Goal: Task Accomplishment & Management: Use online tool/utility

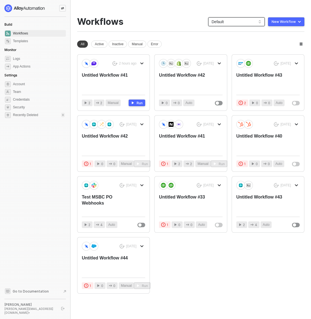
click at [219, 21] on span "Default" at bounding box center [237, 22] width 50 height 8
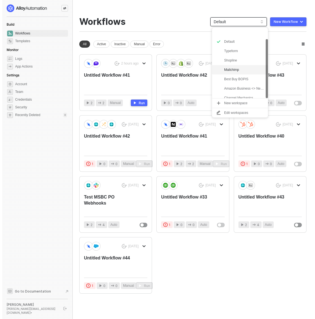
scroll to position [14, 0]
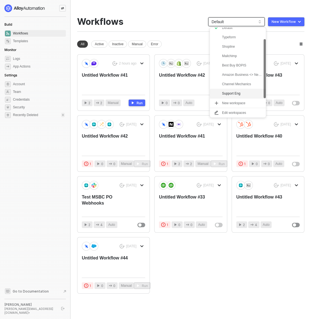
click at [235, 93] on div "Support Eng" at bounding box center [242, 93] width 41 height 7
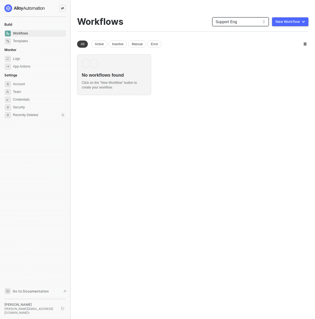
click at [106, 78] on div "No workflows found" at bounding box center [114, 73] width 65 height 10
click at [288, 20] on div "New Workflow" at bounding box center [288, 22] width 24 height 4
click at [272, 47] on li "Start From Scratch" at bounding box center [279, 43] width 60 height 11
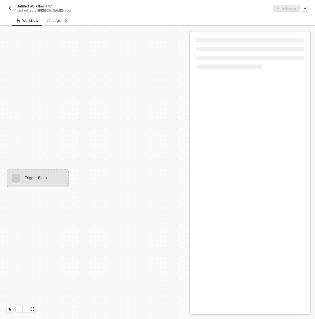
scroll to position [10, 0]
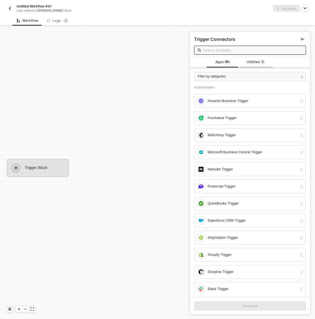
click at [255, 64] on span "Utilities 5" at bounding box center [256, 62] width 19 height 6
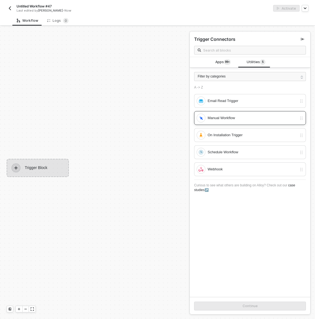
click at [240, 119] on div "Manual Workflow" at bounding box center [253, 118] width 90 height 6
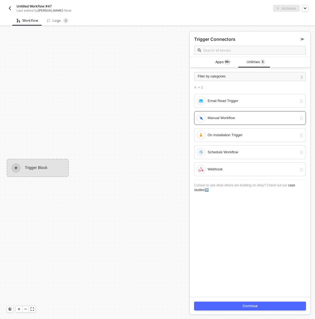
click at [246, 309] on button "Continue" at bounding box center [250, 306] width 112 height 9
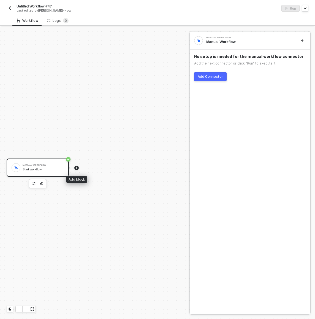
click at [76, 167] on icon "icon-play" at bounding box center [76, 167] width 3 height 3
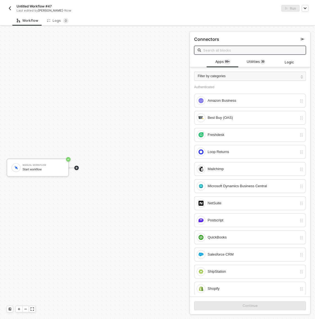
click at [244, 49] on input "text" at bounding box center [252, 50] width 99 height 6
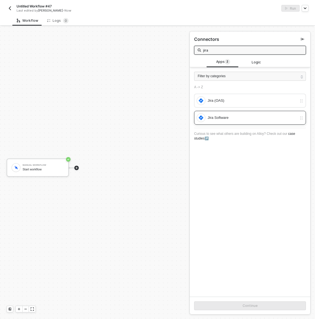
type input "jira"
click at [225, 114] on div "Jira Software" at bounding box center [247, 117] width 101 height 9
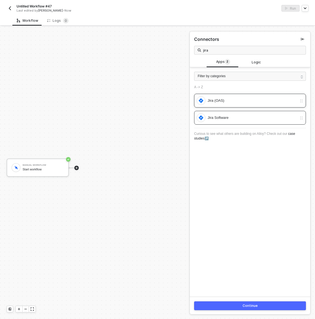
click at [224, 101] on div "Jira (OAS)" at bounding box center [253, 101] width 90 height 6
click at [256, 306] on button "Continue" at bounding box center [250, 305] width 112 height 9
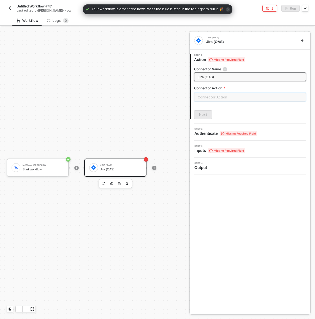
click at [216, 94] on input "text" at bounding box center [250, 97] width 112 height 9
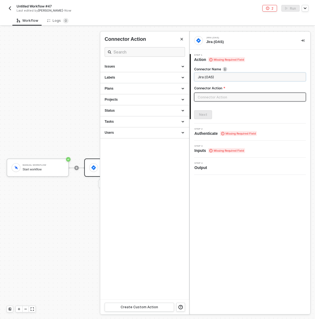
click at [205, 75] on input "Jira (OAS)" at bounding box center [250, 77] width 104 height 6
click at [216, 76] on input "Jira (OAS)" at bounding box center [250, 77] width 104 height 6
click at [100, 164] on div at bounding box center [157, 173] width 315 height 292
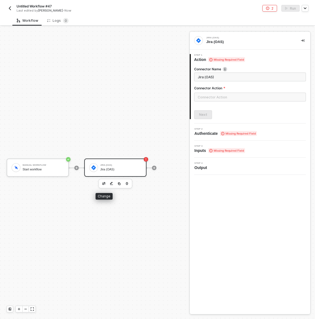
click at [105, 182] on img "button" at bounding box center [103, 183] width 3 height 3
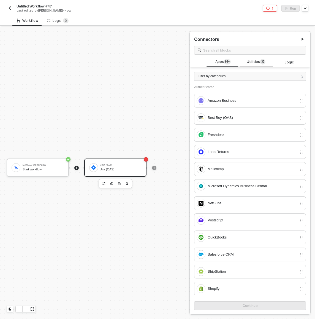
click at [249, 60] on span "Utilities 3 0" at bounding box center [256, 62] width 19 height 6
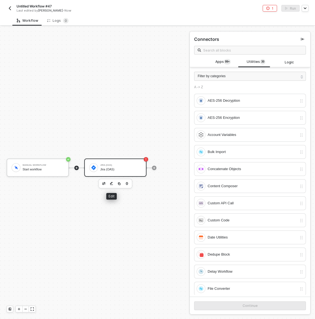
click at [111, 184] on img "button" at bounding box center [111, 184] width 3 height 4
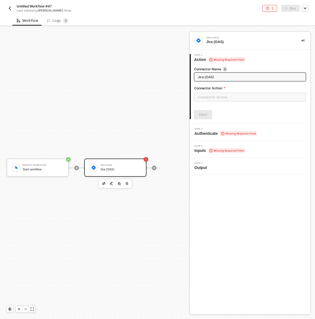
click at [244, 78] on input "Jira (OAS)" at bounding box center [250, 77] width 104 height 6
click at [105, 184] on img "button" at bounding box center [103, 183] width 3 height 3
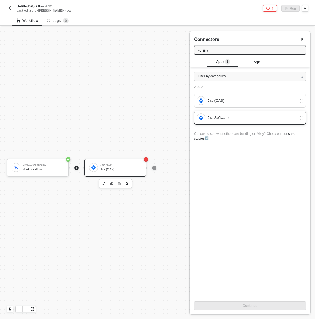
type input "jira"
click at [235, 113] on div "Jira Software" at bounding box center [247, 117] width 101 height 9
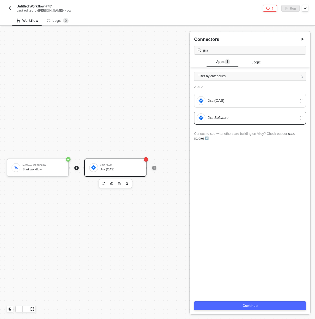
click at [232, 305] on button "Continue" at bounding box center [250, 305] width 112 height 9
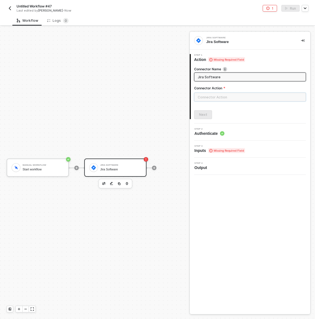
click at [232, 95] on input "text" at bounding box center [250, 97] width 112 height 9
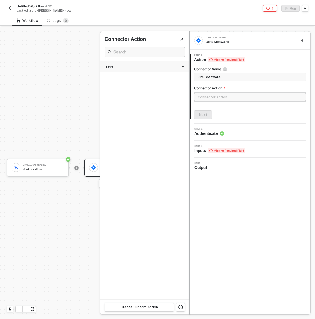
click at [183, 64] on div "Issue" at bounding box center [144, 66] width 89 height 11
click at [184, 66] on div "Issue" at bounding box center [145, 66] width 80 height 5
click at [231, 77] on input "Jira Software" at bounding box center [250, 77] width 104 height 6
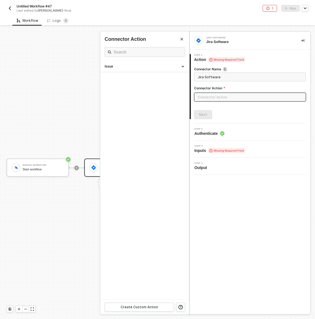
click at [227, 100] on input "text" at bounding box center [250, 97] width 112 height 9
click at [22, 134] on div at bounding box center [157, 173] width 315 height 292
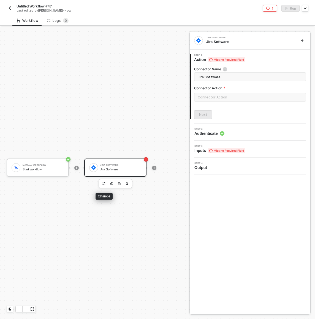
click at [105, 185] on img "button" at bounding box center [103, 183] width 3 height 3
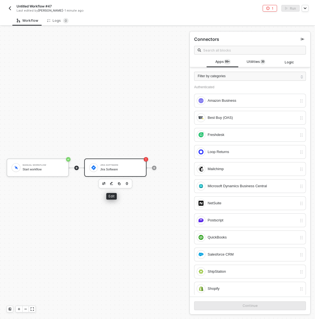
click at [111, 184] on img "button" at bounding box center [111, 184] width 3 height 4
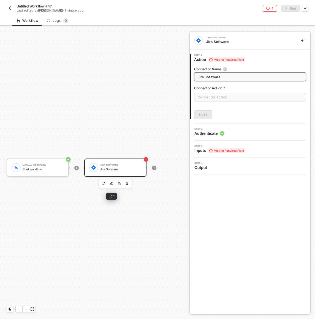
click at [112, 185] on img "button" at bounding box center [111, 184] width 3 height 4
click at [213, 96] on input "text" at bounding box center [250, 97] width 112 height 9
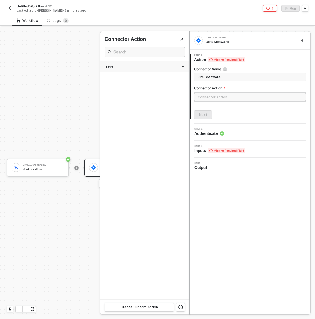
click at [178, 70] on div "Issue" at bounding box center [144, 66] width 89 height 11
click at [162, 67] on div "Issue" at bounding box center [145, 66] width 80 height 5
click at [206, 78] on input "Jira Software" at bounding box center [250, 77] width 104 height 6
click at [68, 108] on div at bounding box center [157, 173] width 315 height 292
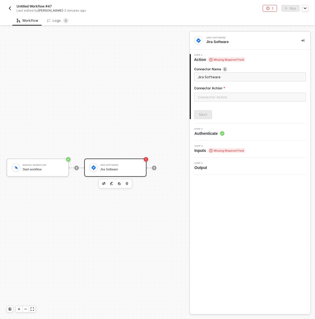
click at [102, 186] on button "button" at bounding box center [104, 183] width 7 height 7
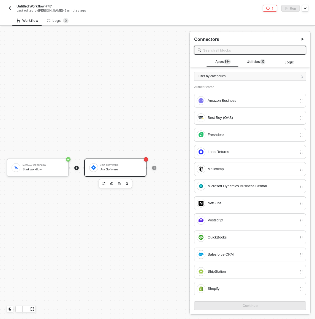
click at [223, 47] on span at bounding box center [250, 50] width 112 height 9
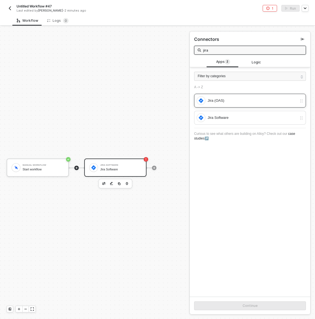
type input "jira"
click at [230, 104] on div "Jira (OAS)" at bounding box center [247, 100] width 101 height 9
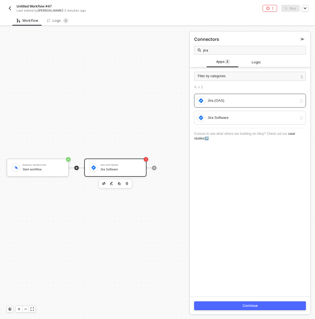
click at [229, 303] on button "Continue" at bounding box center [250, 305] width 112 height 9
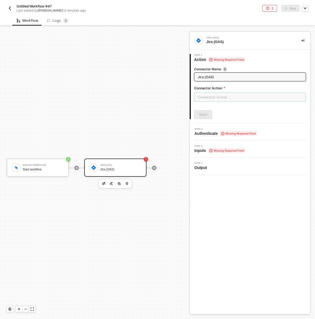
click at [218, 99] on input "text" at bounding box center [250, 97] width 112 height 9
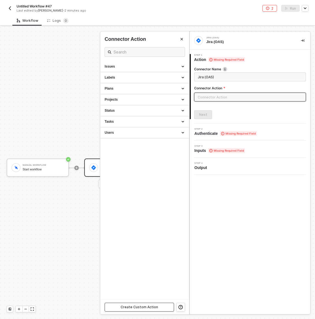
click at [166, 305] on button "Create Custom Action" at bounding box center [139, 307] width 69 height 9
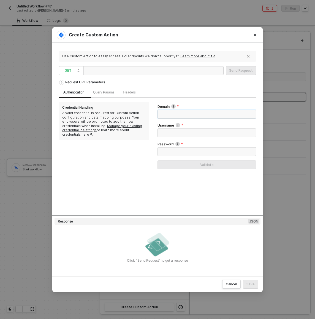
click at [193, 118] on input "Domain" at bounding box center [207, 114] width 99 height 9
click at [258, 34] on button "Close" at bounding box center [255, 35] width 9 height 9
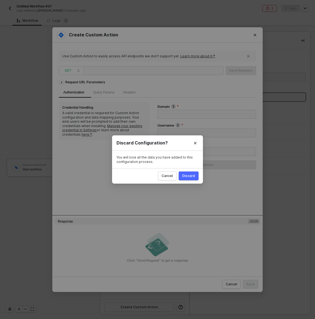
click at [191, 174] on div "Discard" at bounding box center [189, 176] width 13 height 4
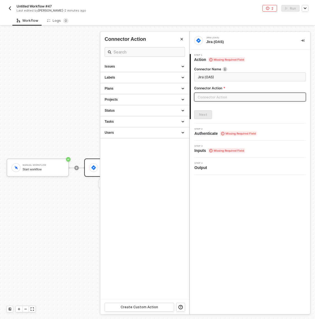
click at [14, 7] on div "Untitled Workflow #47 Last edited by Dan Shapiro - 2 minutes ago" at bounding box center [82, 8] width 151 height 9
click at [10, 7] on img "button" at bounding box center [10, 8] width 4 height 4
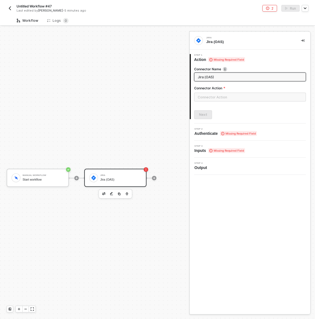
scroll to position [14, 0]
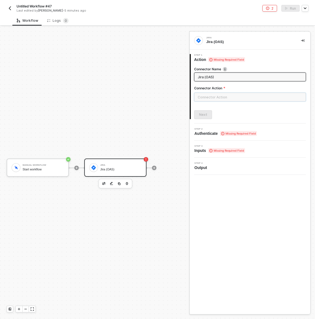
click at [234, 100] on input "text" at bounding box center [250, 97] width 112 height 9
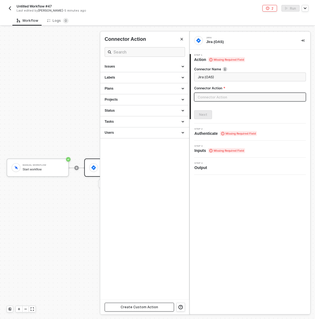
click at [162, 305] on button "Create Custom Action" at bounding box center [139, 307] width 69 height 9
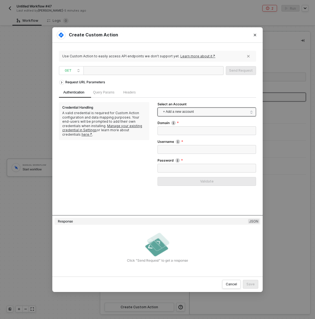
click at [188, 114] on span "+ Add a new account" at bounding box center [208, 112] width 90 height 9
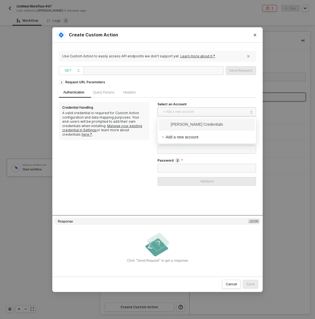
click at [190, 123] on span "Dan Shapiro's Credentials" at bounding box center [192, 124] width 61 height 6
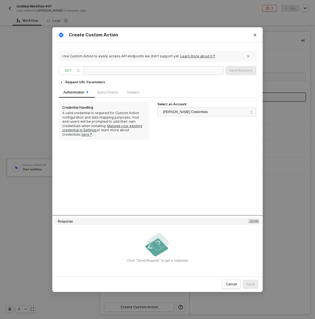
click at [114, 72] on div at bounding box center [113, 70] width 55 height 9
click at [75, 71] on span "GET" at bounding box center [72, 70] width 15 height 8
click at [74, 71] on span "GET" at bounding box center [72, 70] width 15 height 8
click at [108, 67] on div at bounding box center [113, 70] width 55 height 9
paste div
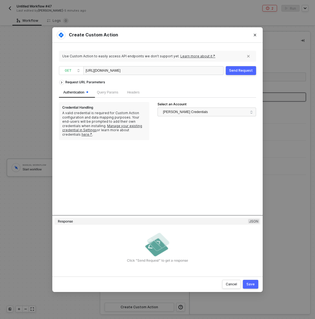
drag, startPoint x: 117, startPoint y: 71, endPoint x: 97, endPoint y: 72, distance: 20.4
click at [97, 72] on div "https://your-domain.atlassian.net/rest/api/3/filter/10446" at bounding box center [113, 70] width 55 height 9
click at [250, 71] on div "Send Request" at bounding box center [241, 70] width 24 height 4
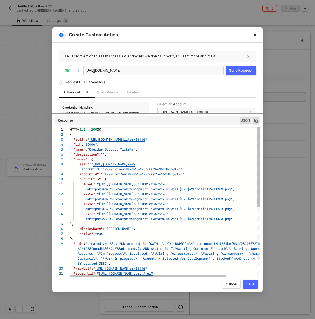
drag, startPoint x: 172, startPoint y: 215, endPoint x: 169, endPoint y: 130, distance: 84.7
click at [169, 130] on div "Request URL Parameters Authentication Query Params Headers Credential Handling …" at bounding box center [157, 172] width 197 height 190
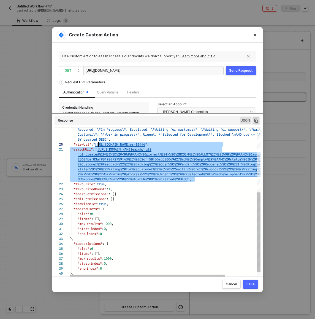
scroll to position [20, 29]
drag, startPoint x: 195, startPoint y: 179, endPoint x: 98, endPoint y: 146, distance: 102.9
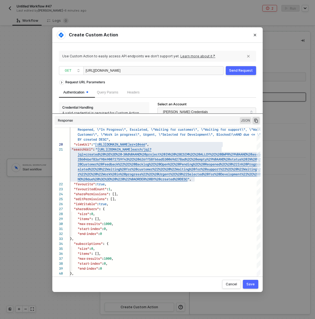
click at [98, 71] on div "https://alloyautomation.atlassian.net/rest/api/3/filter/10446" at bounding box center [113, 70] width 55 height 9
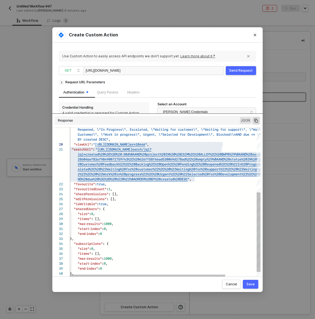
scroll to position [0, 88]
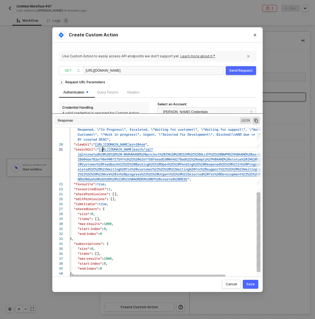
type textarea "ND project IN (CSIM, ALLOY, BWPR)\nAND assignee IN (604bef83af98490072759f43, 6…"
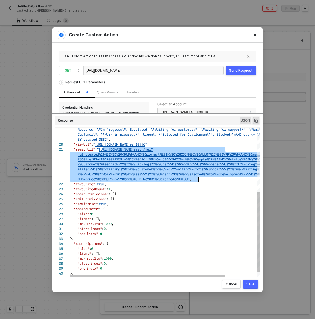
scroll to position [10, 125]
drag, startPoint x: 102, startPoint y: 149, endPoint x: 195, endPoint y: 180, distance: 97.9
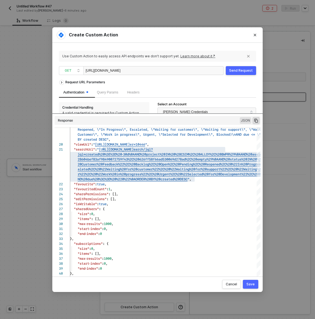
click at [125, 74] on div "https://alloyautomation.atlassian.net/issues/" at bounding box center [113, 70] width 55 height 9
click at [249, 67] on button "Send Request" at bounding box center [241, 70] width 30 height 9
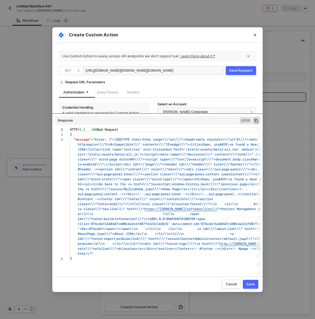
scroll to position [10, 0]
click at [168, 69] on div "https://alloyautomation.atlassian.net/rest/api/3/search/jqlhttps://alloyautomat…" at bounding box center [130, 70] width 88 height 9
click at [118, 74] on div "https://alloyautomation.atlassian.net/rest/api/3/search/jqlhttps://alloyautomat…" at bounding box center [130, 70] width 88 height 9
click at [237, 68] on button "Send Request" at bounding box center [241, 70] width 30 height 9
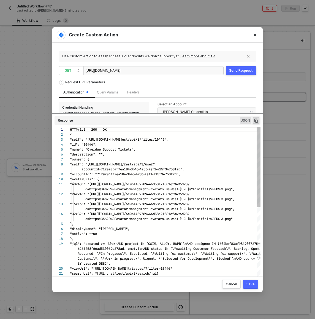
scroll to position [45, 0]
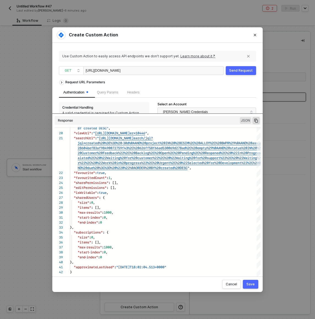
drag, startPoint x: 186, startPoint y: 68, endPoint x: 159, endPoint y: 71, distance: 27.1
click at [159, 71] on div "https://alloyautomation.atlassian.net/rest/api/3/filter/10446" at bounding box center [154, 70] width 140 height 9
click at [199, 74] on div "https://alloyautomation.atlassian.net/rest/api/3/filter/10446" at bounding box center [154, 70] width 140 height 9
drag, startPoint x: 196, startPoint y: 71, endPoint x: 162, endPoint y: 72, distance: 34.5
click at [162, 72] on div "https://alloyautomation.atlassian.net/rest/api/3/filter/10446" at bounding box center [154, 70] width 140 height 9
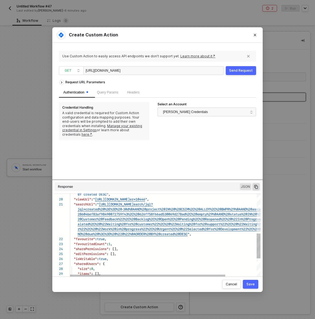
drag, startPoint x: 208, startPoint y: 114, endPoint x: 198, endPoint y: 180, distance: 67.0
click at [198, 180] on div "Request URL Parameters Authentication Query Params Headers Credential Handling …" at bounding box center [157, 172] width 197 height 190
click at [137, 92] on span "Headers" at bounding box center [133, 92] width 12 height 4
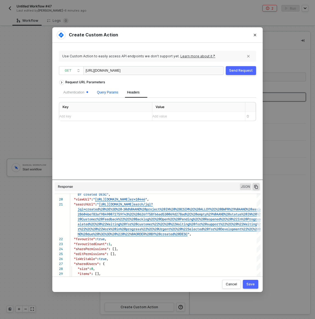
click at [116, 92] on span "Query Params" at bounding box center [107, 92] width 21 height 4
click at [111, 118] on div "Add key ﻿" at bounding box center [103, 116] width 89 height 5
click at [138, 75] on div "Use Custom Action to easily access API endpoints we don’t support yet. Learn mo…" at bounding box center [157, 159] width 197 height 221
drag, startPoint x: 140, startPoint y: 71, endPoint x: 219, endPoint y: 69, distance: 79.5
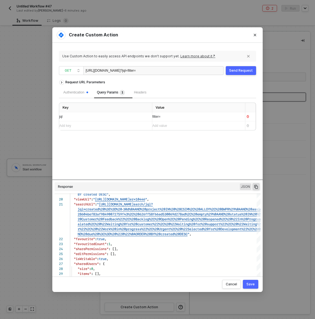
click at [219, 69] on div "https://alloyautomation.atlassian.net/rest/api/3/search ?jql=filter=" at bounding box center [154, 70] width 140 height 9
click at [136, 72] on span "?jql=filter=" at bounding box center [128, 71] width 15 height 4
click at [177, 118] on div "filter=" at bounding box center [196, 116] width 89 height 5
click at [173, 118] on div "Add value ﻿" at bounding box center [196, 116] width 89 height 5
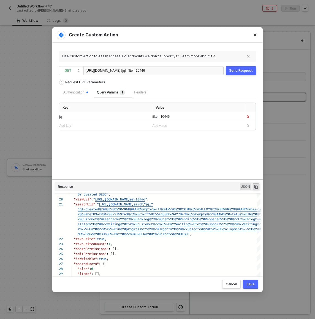
click at [242, 70] on div "Send Request" at bounding box center [241, 70] width 24 height 4
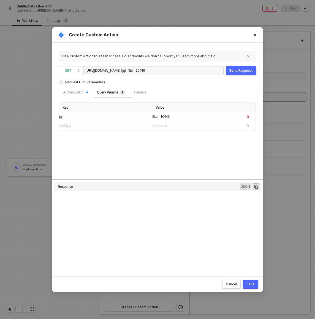
type textarea "HTTP/1.1 400 Bad Request { "message": "Error: {\"errorMessages\":[\"The request…"
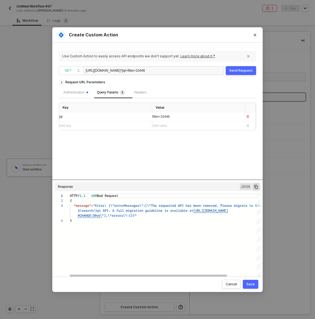
scroll to position [15, 2]
click at [165, 221] on div "}" at bounding box center [183, 220] width 227 height 5
click at [145, 71] on span "?jql=filter=10446" at bounding box center [133, 71] width 25 height 4
click at [188, 69] on div "https://alloyautomation.atlassian.net/rest/api/3/search/jql=filter=10446 ?jql=f…" at bounding box center [154, 70] width 140 height 9
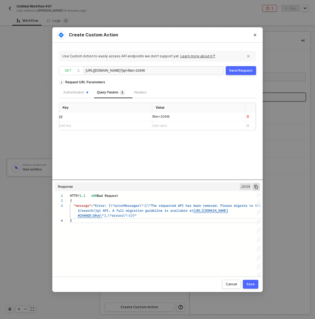
click at [145, 71] on div "https://alloyautomation.atlassian.net/rest/api/3/search/jql=filter=10446 ?jql=f…" at bounding box center [115, 70] width 59 height 9
click at [239, 73] on button "Send Request" at bounding box center [241, 70] width 30 height 9
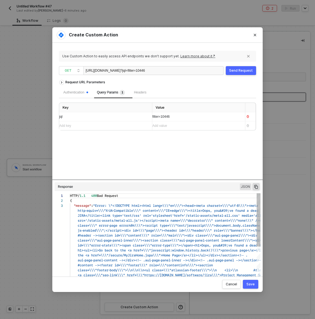
scroll to position [10, 0]
click at [145, 68] on div "https://alloyautomation.atlassian.net/rest/api/3/search/jql/jql=filter=10446 ?j…" at bounding box center [115, 70] width 59 height 9
drag, startPoint x: 190, startPoint y: 70, endPoint x: 173, endPoint y: 71, distance: 16.6
click at [173, 71] on div "https://alloyautomation.atlassian.net/rest/api/3/search/jql/jql=filter=10446 ?j…" at bounding box center [154, 70] width 140 height 9
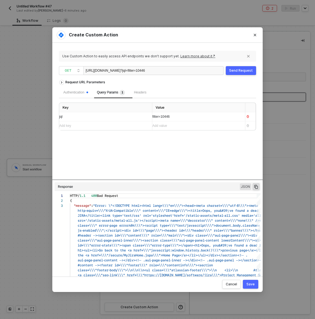
drag, startPoint x: 185, startPoint y: 71, endPoint x: 167, endPoint y: 71, distance: 18.2
click at [167, 71] on div "https://alloyautomation.atlassian.net/rest/api/3/search/jql/jql=filter=10446 ?j…" at bounding box center [154, 70] width 140 height 9
click at [145, 71] on span "?jql=filter=10446" at bounding box center [133, 71] width 25 height 4
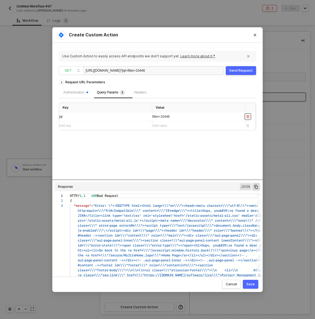
click at [249, 116] on icon "button" at bounding box center [248, 116] width 2 height 3
click at [191, 71] on div "https://alloyautomation.atlassian.net/rest/api/3/searc" at bounding box center [154, 70] width 140 height 9
click at [130, 117] on div "Add key ﻿" at bounding box center [103, 116] width 89 height 5
click at [135, 117] on div "Add key ﻿" at bounding box center [103, 116] width 89 height 5
click at [246, 69] on div "Send Request" at bounding box center [241, 70] width 24 height 4
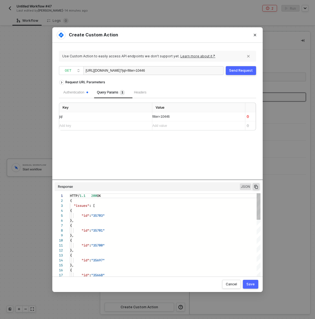
scroll to position [50, 0]
click at [145, 68] on div "https://alloyautomation.atlassian.net/rest/api/3/search/jql ?jql=filter=10446" at bounding box center [115, 70] width 59 height 9
copy div "https://alloyautomation.atlassian.net/rest/api/3/search/jql ?jql=filter=10446"
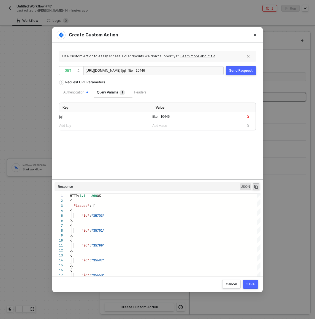
click at [84, 128] on div "Add key ﻿" at bounding box center [103, 125] width 89 height 5
click at [232, 71] on div "Send Request" at bounding box center [241, 70] width 24 height 4
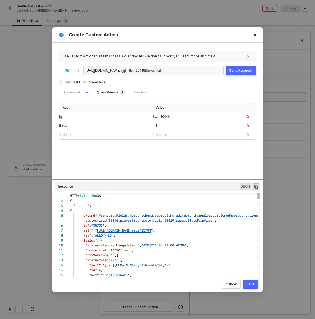
scroll to position [45, 0]
click at [173, 127] on div "*all" at bounding box center [196, 125] width 89 height 5
click at [245, 70] on div "Send Request" at bounding box center [241, 70] width 24 height 4
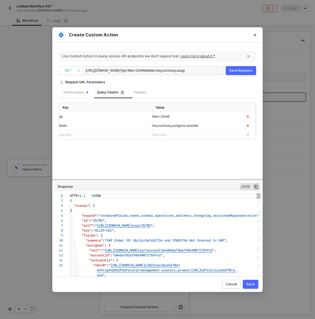
scroll to position [50, 0]
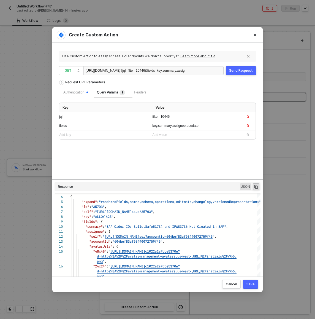
click at [192, 72] on div "https://alloyautomation.atlassian.net/rest/api/3/search/jql ?jql=filter=10446&f…" at bounding box center [154, 70] width 140 height 9
click at [193, 128] on div "key,summary,assignee,duedate" at bounding box center [196, 125] width 89 height 5
click at [192, 128] on div "key,summary,assignee,duedate" at bounding box center [196, 125] width 89 height 5
click at [237, 71] on div "Send Request" at bounding box center [241, 70] width 24 height 4
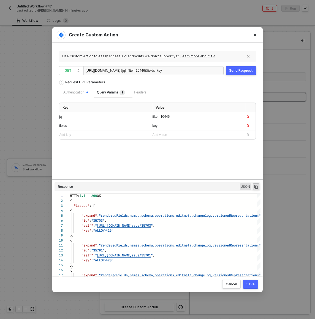
click at [181, 130] on div "key" at bounding box center [196, 125] width 89 height 9
click at [235, 69] on div "Send Request" at bounding box center [241, 70] width 24 height 4
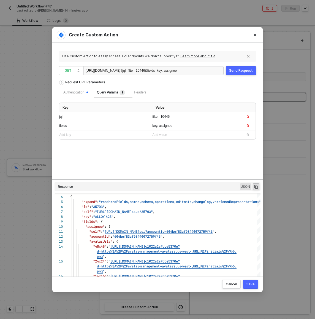
click at [183, 130] on div "key, assignee" at bounding box center [196, 125] width 89 height 9
click at [247, 70] on div "Send Request" at bounding box center [241, 70] width 24 height 4
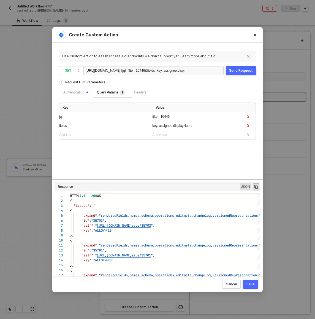
click at [180, 127] on span "key, assignee.displayName" at bounding box center [172, 126] width 40 height 4
click at [234, 69] on div "Send Request" at bounding box center [241, 70] width 24 height 4
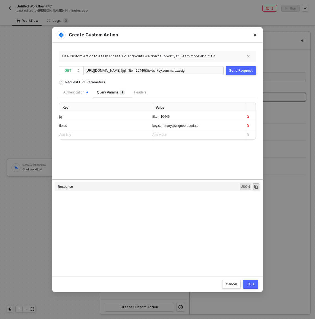
type textarea "HTTP/1.1 200 OK { "issues": [ { "expand": "renderedFields,names,schema,operatio…"
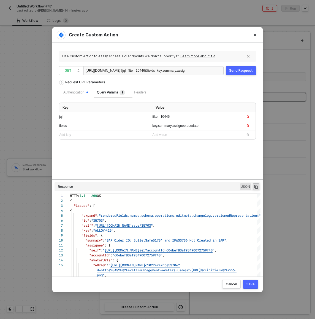
click at [252, 284] on div "Save" at bounding box center [251, 284] width 8 height 4
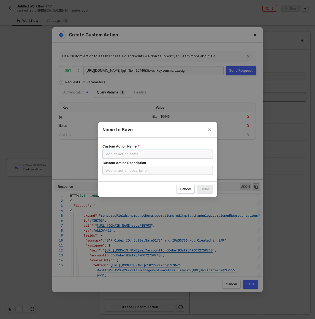
click at [154, 154] on input "Custom Action Name" at bounding box center [158, 154] width 111 height 9
type input "READ Overdue Tickets"
click at [207, 190] on div "Done" at bounding box center [205, 189] width 9 height 4
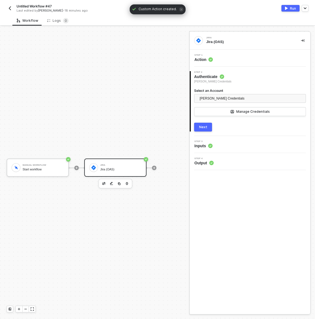
click at [236, 58] on div "Step 1 Action" at bounding box center [250, 58] width 119 height 8
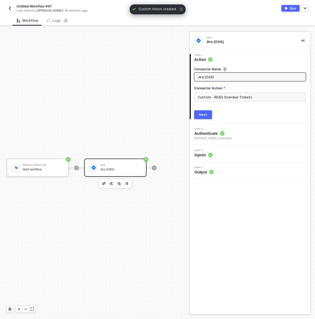
click at [235, 76] on input "Jira (OAS)" at bounding box center [250, 77] width 104 height 6
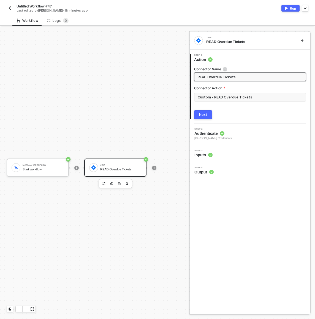
type input "READ Overdue Tickets"
click at [206, 114] on div "Next" at bounding box center [203, 114] width 8 height 4
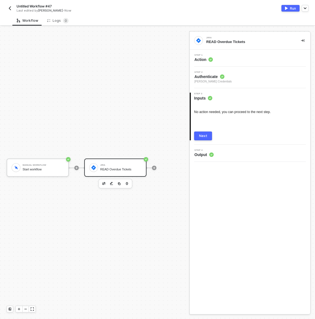
click at [41, 7] on span "Untitled Workflow #47" at bounding box center [34, 6] width 35 height 5
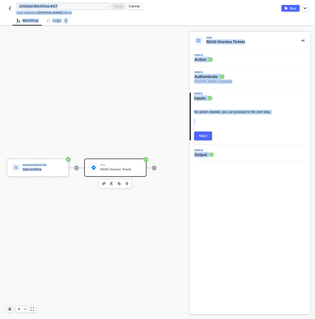
click at [41, 7] on input "Untitled Workflow #47" at bounding box center [64, 6] width 94 height 7
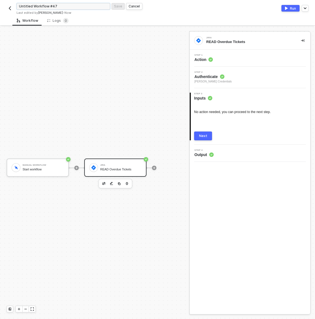
click at [41, 7] on input "Untitled Workflow #47" at bounding box center [64, 6] width 94 height 7
type input "S"
type input "Send Overdue Support Tickets to Slack Daily"
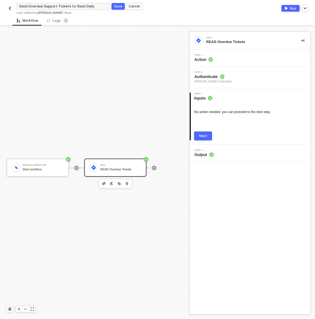
click at [119, 5] on div "Save" at bounding box center [118, 6] width 8 height 5
click at [206, 138] on button "Next" at bounding box center [203, 136] width 18 height 9
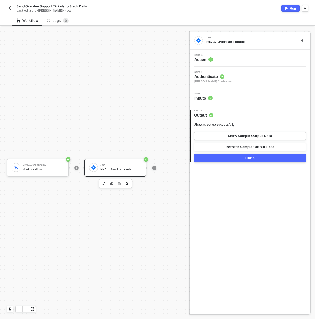
click at [254, 135] on div "Show Sample Output Data" at bounding box center [250, 136] width 44 height 4
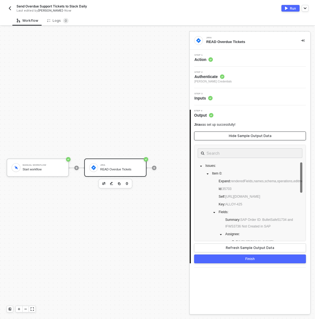
click at [255, 136] on div "Hide Sample Output Data" at bounding box center [250, 136] width 43 height 4
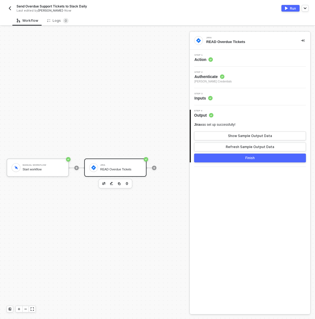
click at [270, 141] on div "Jira was set up successfully! Show Sample Output Data Refresh Sample Output Data" at bounding box center [250, 136] width 112 height 29
click at [248, 138] on div "Show Sample Output Data" at bounding box center [250, 136] width 44 height 4
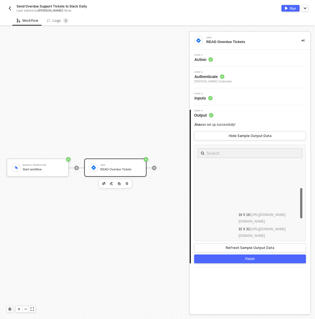
scroll to position [322, 0]
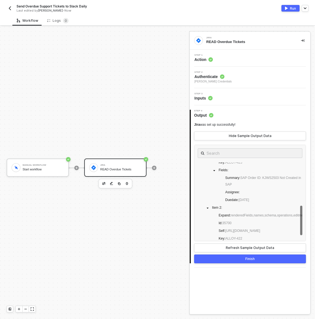
click at [228, 58] on div "Step 1 Action" at bounding box center [250, 58] width 119 height 8
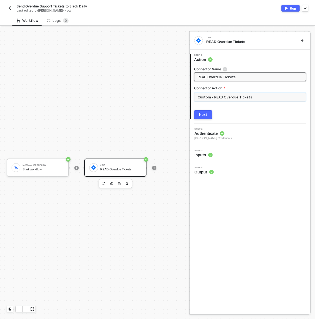
click at [235, 96] on input "Custom - READ Overdue Tickets" at bounding box center [250, 97] width 112 height 9
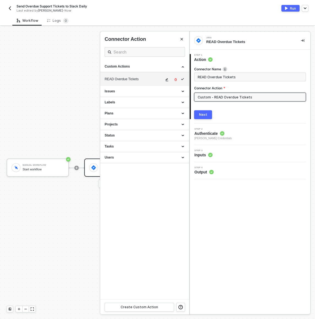
click at [168, 80] on icon "icon-edit" at bounding box center [166, 79] width 3 height 3
type textarea "HTTP/1.1 200 OK { "issues": [ { "expand": "renderedFields,names,schema,operatio…"
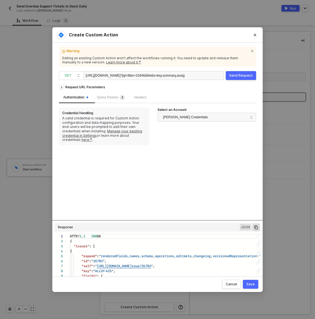
click at [148, 221] on div "Request URL Parameters Authentication Query Params 2 Headers Credential Handlin…" at bounding box center [157, 176] width 197 height 189
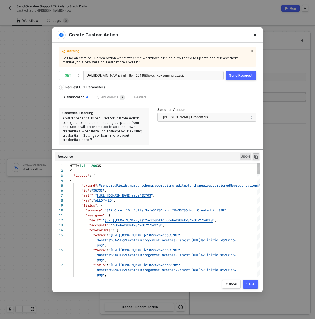
drag, startPoint x: 148, startPoint y: 220, endPoint x: 155, endPoint y: 173, distance: 48.0
click at [156, 167] on div "Request URL Parameters Authentication Query Params 2 Headers Credential Handlin…" at bounding box center [157, 177] width 197 height 190
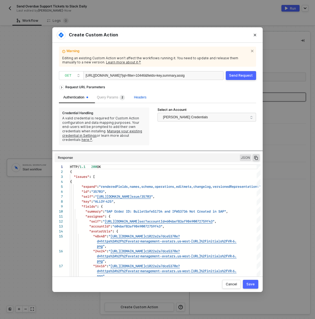
click at [146, 98] on span "Headers" at bounding box center [140, 97] width 12 height 4
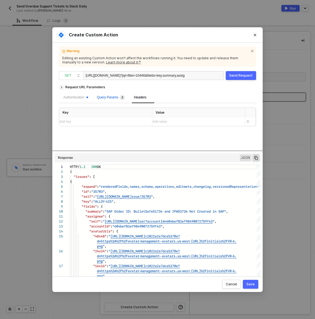
click at [117, 100] on div "Query Params 2" at bounding box center [111, 98] width 28 height 6
click at [223, 132] on div "key,summary,assignee,duedate" at bounding box center [196, 130] width 89 height 5
click at [241, 76] on div "Send Request" at bounding box center [241, 75] width 24 height 4
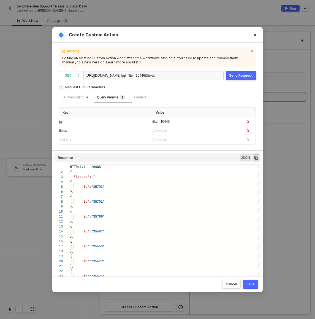
click at [174, 128] on div "Add value ﻿" at bounding box center [196, 130] width 89 height 9
click at [238, 74] on div "Send Request" at bounding box center [241, 75] width 24 height 4
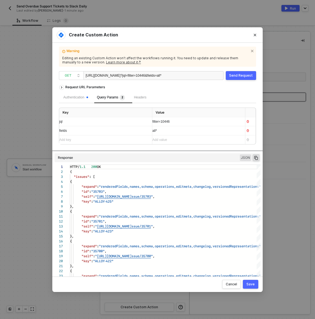
click at [163, 132] on div "all*" at bounding box center [196, 130] width 89 height 5
click at [243, 80] on button "Send Request" at bounding box center [241, 75] width 30 height 9
click at [153, 132] on span "all" at bounding box center [153, 131] width 3 height 4
click at [245, 75] on div "Send Request" at bounding box center [241, 75] width 24 height 4
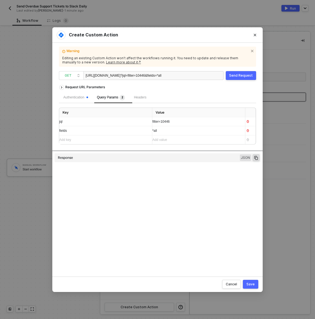
type textarea "HTTP/1.1 200 OK { "issues": [ { "expand": "renderedFields,names,schema,operatio…"
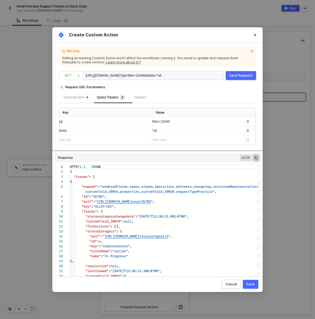
click at [257, 158] on icon "icon-copy-paste" at bounding box center [256, 157] width 5 height 5
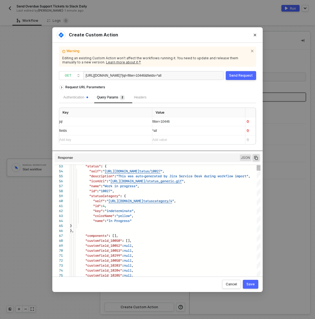
type textarea ""key": "indeterminate", "colorName": "yellow", "name": "In Progress" } }, "comp…"
click at [144, 220] on div ""name" : "In Progress"" at bounding box center [181, 220] width 223 height 5
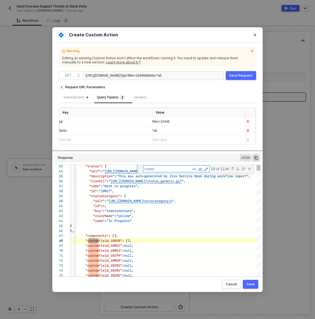
type textarea "custom"
type textarea ""displayName": "Blake Mitchell", "active": true, "timeZone": "America/Los_Angel…"
type textarea "customer"
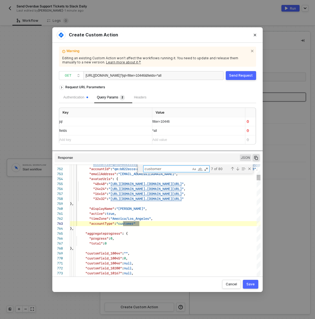
scroll to position [50, 160]
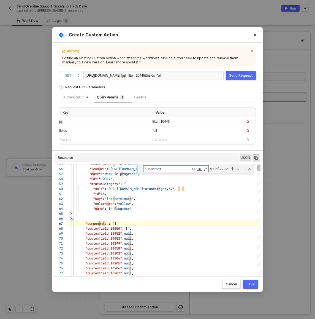
type textarea ""key": "indeterminate", "colorName": "yellow", "name": "In Progress" } }, "comp…"
type textarea "n"
type textarea ""self": "https://alloyautomation.atlassian.net/rest/api/3/user?accountId=qm%3Ab…"
type textarea "nam"
type textarea ""displayName": "Blake Mitchell", "active": true, "timeZone": "America/Los_Angel…"
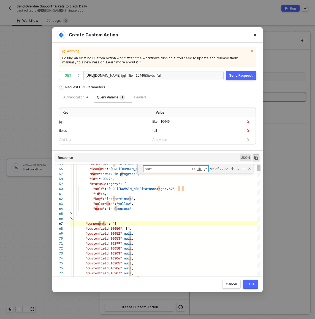
type textarea "name"
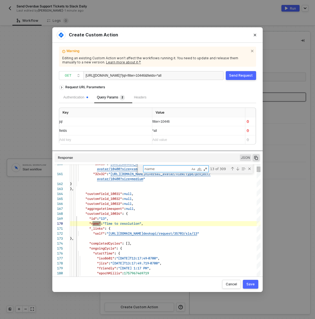
scroll to position [50, 31]
type textarea ""key": "indeterminate", "colorName": "yellow", "name": "In Progress" } }, "comp…"
type textarea "s"
type textarea ""self": "https://alloyautomation.atlassian.net/rest/api/3/user?accountId=qm%3Ab…"
type textarea "se"
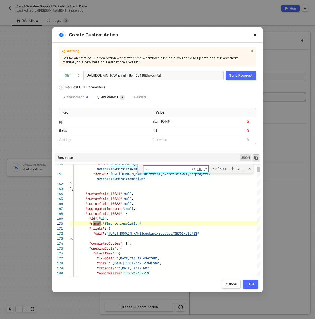
type textarea ""self": "https://alloyautomation.atlassian.net/rest/api/3/user?accountId=qm%3Ab…"
type textarea "sel"
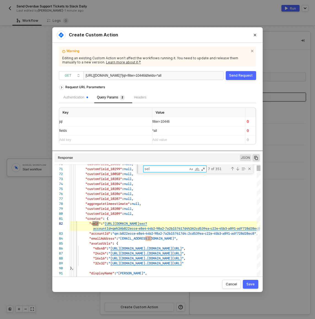
type textarea ""self": "https://alloyautomation.atlassian.net/rest/api/3/user?accountId=qm%3Ab…"
type textarea "sellm"
type textarea ""self": "https://alloyautomation.atlassian.net/rest/api/3/user?accountId=qm%3Ab…"
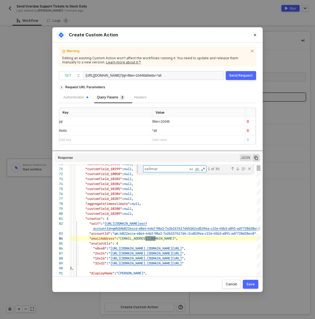
type textarea "sellmark"
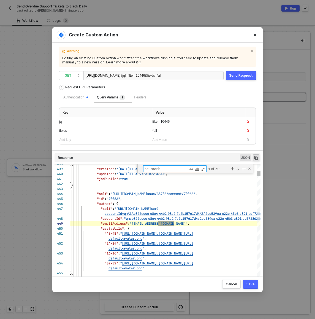
type textarea "{ "type": "paragraph", "content": [ { "type": "text", "text": "Sellmark Corpora…"
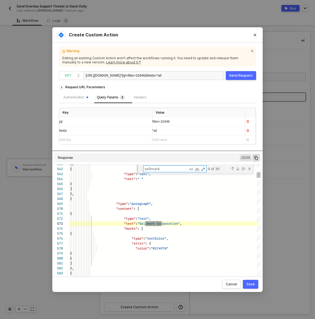
scroll to position [50, 92]
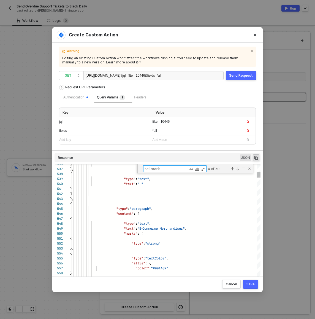
type textarea "sellmark"
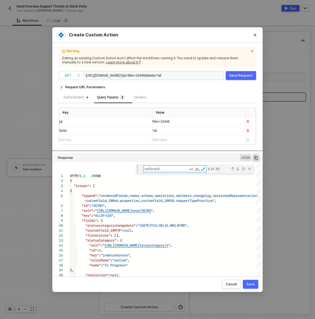
click at [44, 87] on div "Create Custom Action Warning Editing an existing Custom Action won’t affect the…" at bounding box center [157, 159] width 315 height 319
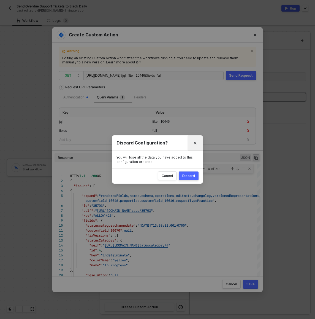
click at [196, 144] on icon "Close" at bounding box center [195, 143] width 2 height 2
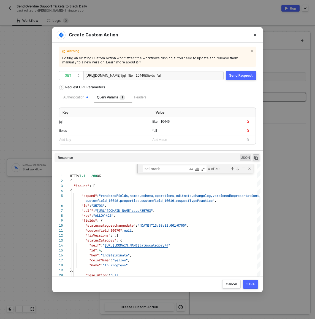
click at [167, 130] on div "*all" at bounding box center [196, 130] width 89 height 5
click at [256, 36] on icon "Close" at bounding box center [255, 34] width 3 height 3
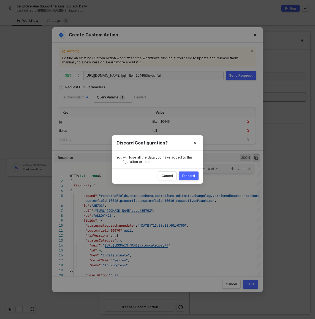
click at [186, 176] on div "Discard" at bounding box center [189, 176] width 13 height 4
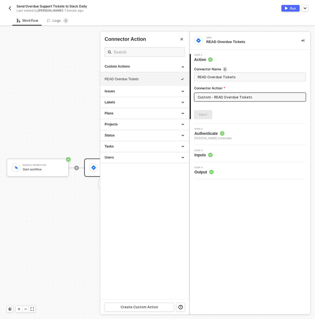
click at [216, 138] on span "Dan Shapiro's Credentials" at bounding box center [213, 138] width 37 height 4
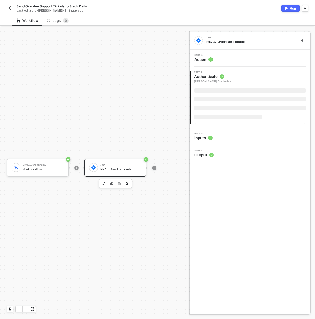
click at [211, 155] on div "4 Step 4 Output" at bounding box center [250, 153] width 121 height 17
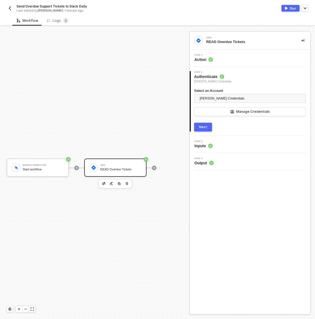
click at [210, 144] on circle at bounding box center [210, 146] width 4 height 4
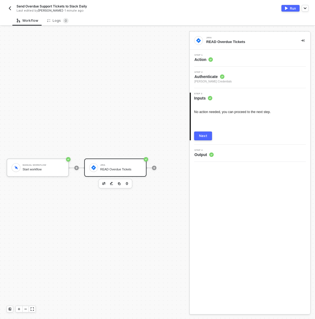
click at [206, 136] on div "Next" at bounding box center [203, 136] width 8 height 4
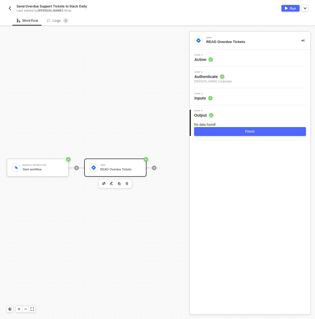
click at [120, 168] on div "READ Overdue Tickets" at bounding box center [120, 170] width 41 height 4
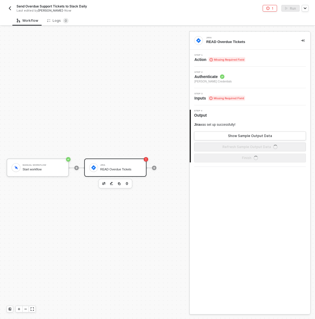
click at [248, 58] on div "Step 1 Action Missing Required Field" at bounding box center [250, 58] width 119 height 8
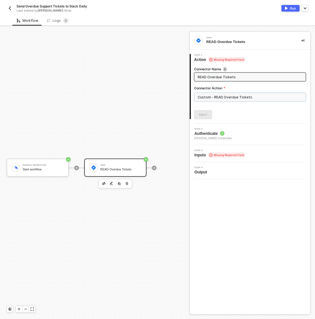
click at [242, 94] on input "Custom - READ Overdue Tickets" at bounding box center [250, 97] width 112 height 9
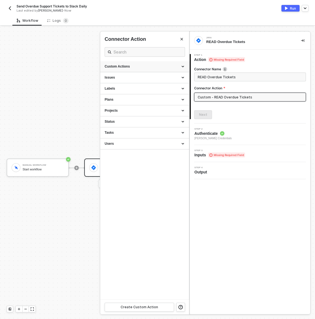
click at [141, 68] on div "Custom Actions" at bounding box center [145, 66] width 80 height 5
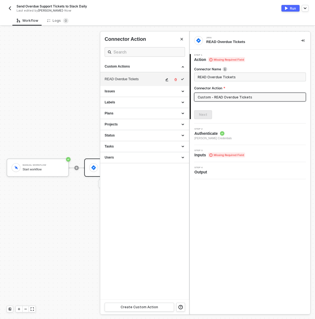
click at [130, 79] on div "READ Overdue Tickets" at bounding box center [134, 79] width 59 height 5
click at [142, 77] on div "READ Overdue Tickets" at bounding box center [134, 79] width 59 height 5
click at [258, 73] on span "READ Overdue Tickets" at bounding box center [250, 77] width 112 height 9
click at [155, 81] on div "READ Overdue Tickets" at bounding box center [134, 79] width 59 height 5
click at [145, 89] on div "Issues" at bounding box center [145, 91] width 80 height 5
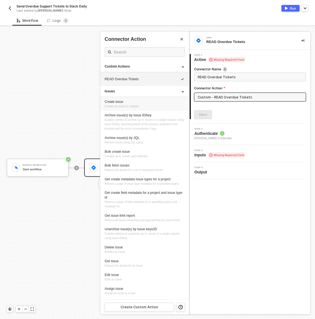
click at [143, 103] on div "Create issue" at bounding box center [145, 102] width 80 height 5
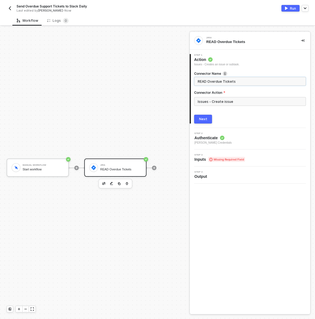
click at [215, 81] on input "READ Overdue Tickets" at bounding box center [250, 81] width 104 height 6
click at [225, 102] on input "Issues - Create issue" at bounding box center [250, 101] width 112 height 9
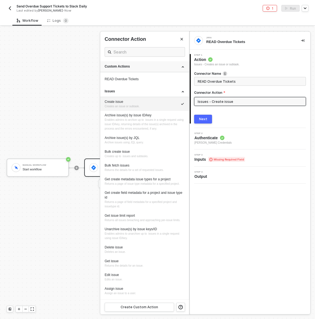
click at [145, 69] on div "Custom Actions" at bounding box center [144, 66] width 89 height 11
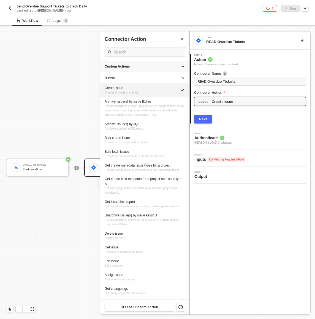
click at [126, 67] on div "Custom Actions" at bounding box center [145, 66] width 80 height 5
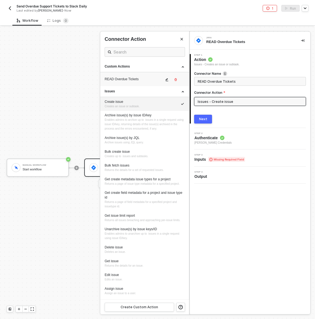
click at [123, 77] on div "READ Overdue Tickets" at bounding box center [134, 79] width 59 height 5
type input "Custom - READ Overdue Tickets"
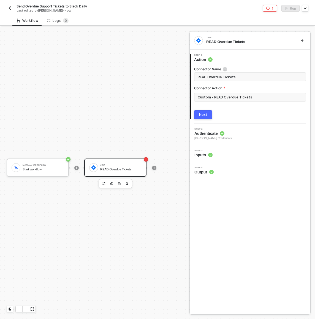
click at [199, 113] on div "Next" at bounding box center [203, 114] width 8 height 4
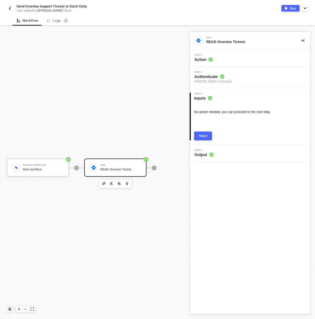
click at [205, 137] on div "Next" at bounding box center [203, 136] width 8 height 4
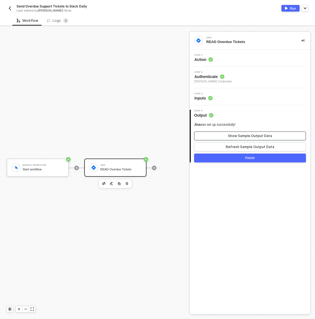
click at [245, 134] on div "Show Sample Output Data" at bounding box center [250, 136] width 44 height 4
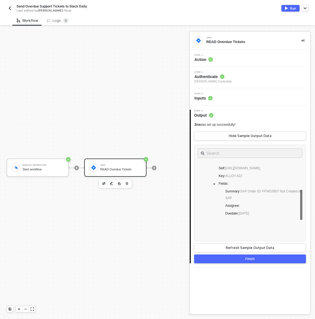
scroll to position [518, 0]
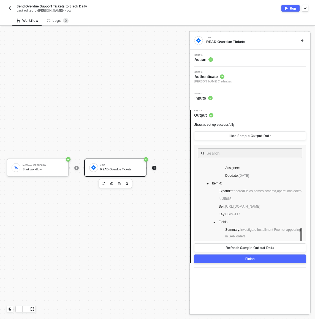
click at [156, 166] on icon "icon-play" at bounding box center [154, 167] width 3 height 3
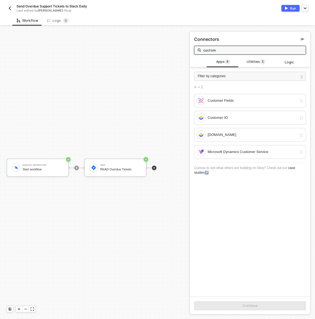
type input "custom"
click at [260, 72] on div "Filter by categories" at bounding box center [250, 76] width 112 height 9
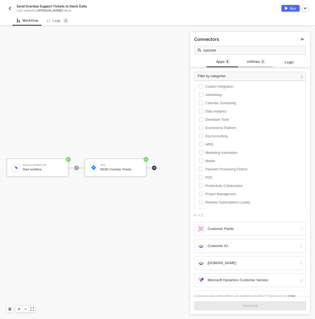
click at [254, 63] on span "Utilities 1" at bounding box center [256, 62] width 19 height 6
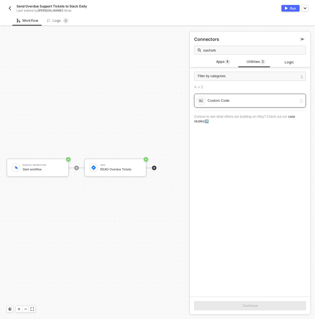
click at [229, 106] on div "Custom Code" at bounding box center [250, 101] width 112 height 14
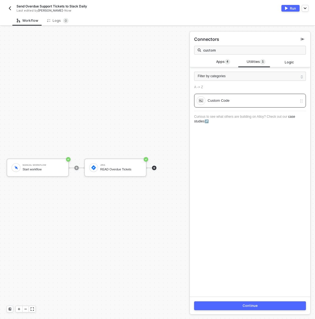
click at [226, 307] on button "Continue" at bounding box center [250, 305] width 112 height 9
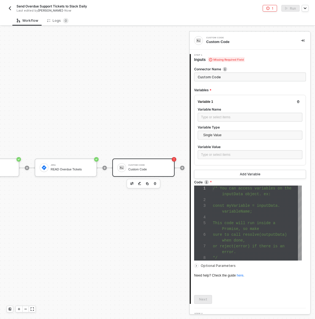
scroll to position [35, 0]
click at [219, 77] on input "Custom Code" at bounding box center [250, 77] width 112 height 9
type input "Trim Fields"
click at [232, 116] on div "Type or select items ﻿" at bounding box center [250, 117] width 98 height 5
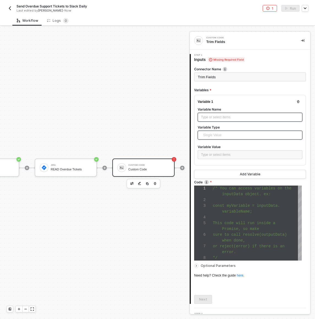
click at [228, 136] on span "Single Value" at bounding box center [251, 135] width 96 height 8
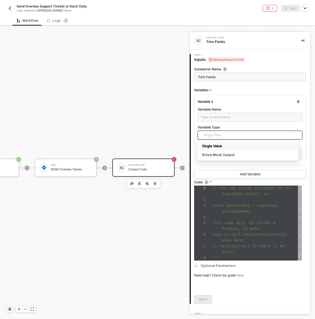
click at [226, 146] on div "Single Value" at bounding box center [248, 146] width 92 height 6
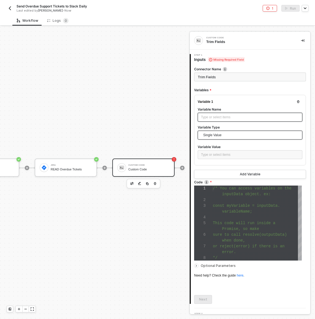
click at [218, 113] on div "Type or select items ﻿" at bounding box center [250, 117] width 105 height 9
click at [219, 113] on div "Type or select items ﻿" at bounding box center [250, 117] width 105 height 9
click at [219, 117] on div "Type or select items ﻿" at bounding box center [250, 117] width 98 height 5
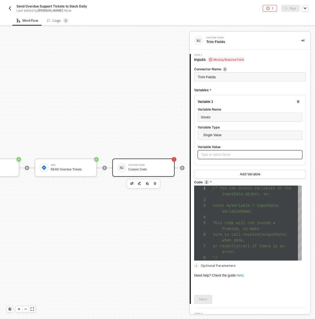
click at [255, 152] on div "Type or select items ﻿" at bounding box center [250, 154] width 98 height 5
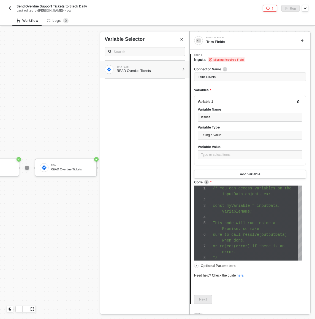
click at [160, 78] on div "JIRA (OAS) READ Overdue Tickets" at bounding box center [144, 70] width 89 height 18
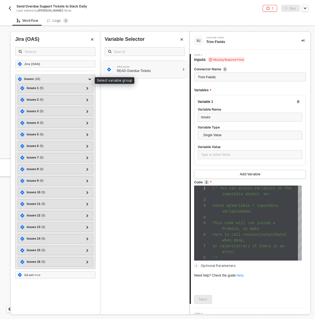
click at [71, 79] on div "Issues ( 16 )" at bounding box center [52, 79] width 69 height 7
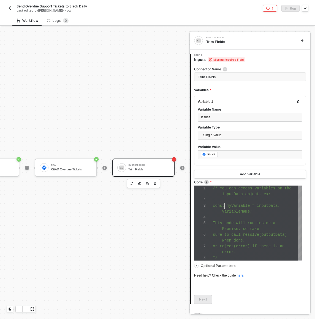
scroll to position [12, 12]
click at [225, 208] on div "const myVariable = inputData." at bounding box center [257, 206] width 89 height 6
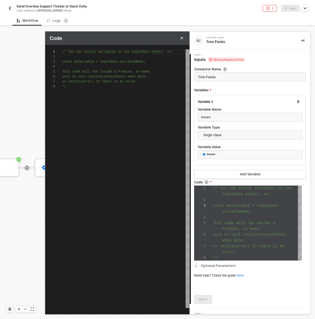
scroll to position [35, 4]
click at [119, 108] on div "/* You can access variables on the inputData objec t. ex: const myVariable = in…" at bounding box center [125, 178] width 127 height 259
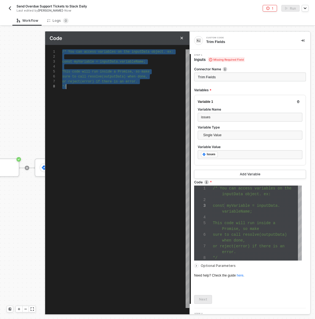
paste textarea "});"
type textarea "const trimmedIssues = jiraResponse.issues.map(issue => { // Extract issue link …"
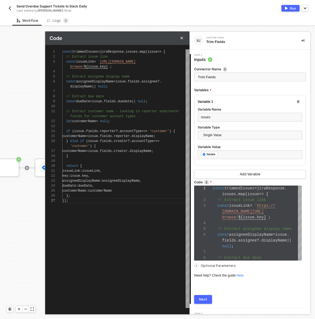
click at [88, 190] on span ":" at bounding box center [87, 191] width 2 height 4
click at [106, 112] on div "1 2 3 4 5 6 7 8 9 10 11 12 13 14 15 16 17 18 19 20 21 22 23 24 25 26 const trim…" at bounding box center [117, 178] width 144 height 259
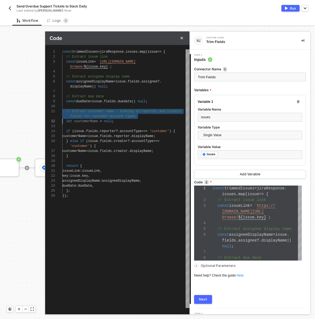
scroll to position [10, 0]
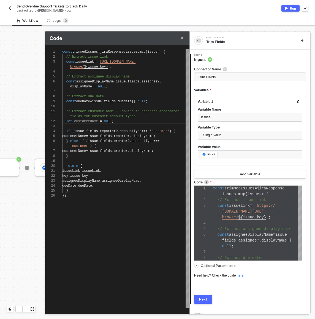
click at [109, 122] on span "null" at bounding box center [108, 121] width 8 height 4
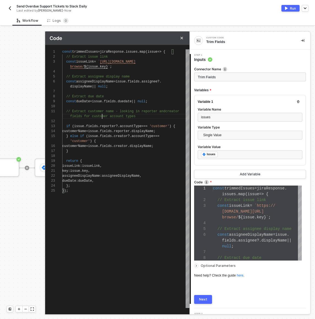
click at [103, 115] on span "fields for customer account types" at bounding box center [103, 116] width 66 height 4
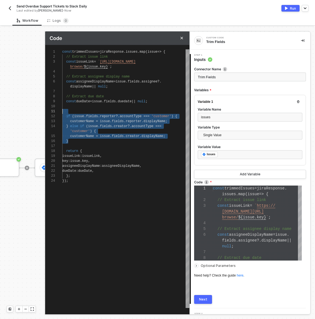
scroll to position [5, 0]
drag, startPoint x: 81, startPoint y: 143, endPoint x: 37, endPoint y: 103, distance: 59.2
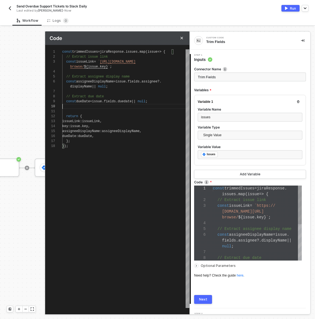
scroll to position [0, 93]
click at [86, 95] on div "1 2 3 4 5 6 7 8 9 10 11 12 13 14 15 16 17 const trimmedIssues = jiraResponse . …" at bounding box center [117, 178] width 144 height 259
click at [86, 95] on textarea "const trimmedIssues = jiraResponse.issues.map(issue => { // Extract issue link …" at bounding box center [86, 96] width 0 height 5
click at [86, 95] on div "1 2 3 4 5 6 7 8 9 10 11 12 13 14 15 16 17 const trimmedIssues = jiraResponse . …" at bounding box center [117, 178] width 144 height 259
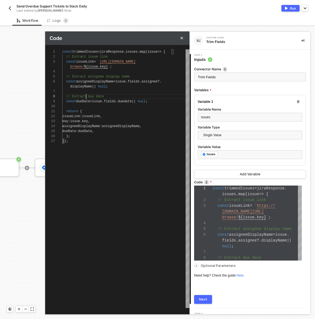
scroll to position [35, 0]
type textarea "const trimmedIssues = jiraResponse.issues.map(issue => { // Extract issue link …"
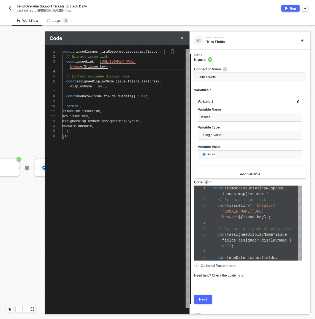
click at [85, 73] on div at bounding box center [125, 71] width 127 height 5
click at [85, 77] on span "// Extract assignee display name" at bounding box center [97, 77] width 63 height 4
type textarea "const trimmedIssues = jiraResponse.issues.map(issue => { // Extract issue link …"
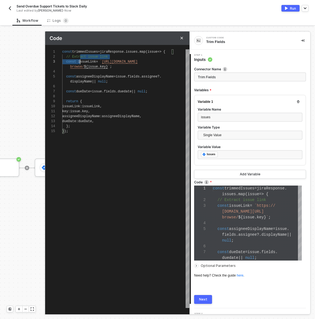
click at [81, 60] on span "issueLink" at bounding box center [87, 62] width 18 height 4
click at [80, 57] on div "1 2 3 4 5 6 7 8 9 10 11 12 13 14 15 const trimmedIssues = jiraResponse . issues…" at bounding box center [117, 178] width 144 height 259
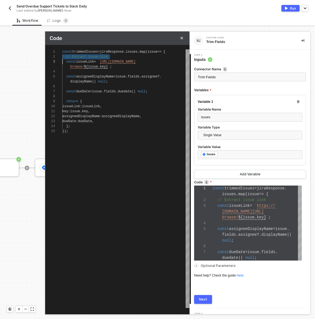
type textarea "const trimmedIssues = jiraResponse.issues.map(issue => { const issueLink = `htt…"
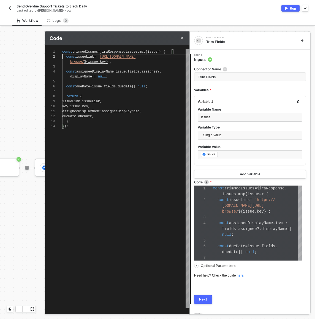
click at [92, 123] on div "};" at bounding box center [125, 121] width 127 height 5
click at [91, 127] on div "});" at bounding box center [125, 126] width 127 height 5
type textarea "issueLink: issueLink, key: issue.key, assigneeDisplayName: assigneeDisplayName,…"
click at [205, 297] on div "Next" at bounding box center [203, 299] width 8 height 4
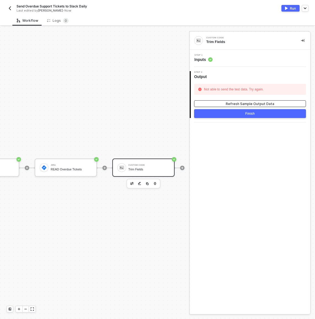
click at [233, 104] on div "Refresh Sample Output Data" at bounding box center [250, 103] width 49 height 5
click at [221, 57] on div "Step 1 Inputs" at bounding box center [250, 58] width 119 height 8
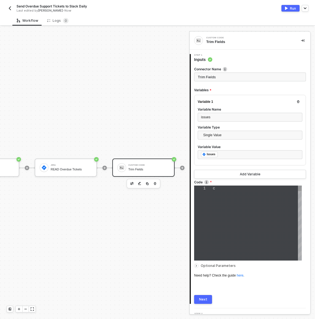
scroll to position [29, 0]
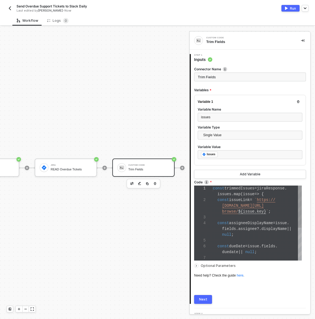
click at [239, 228] on span "assignee" at bounding box center [247, 229] width 18 height 4
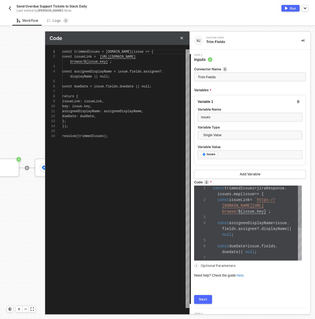
scroll to position [40, 0]
type textarea "const trimmedIssues = jiraResponse.issues.map(issue => { const issueLink = `htt…"
click at [106, 52] on div "1 2 3 4 5 6 7 8 9 10 11 12 13 14 15 16 const trimmedIssues = jiraResponse . iss…" at bounding box center [117, 178] width 144 height 259
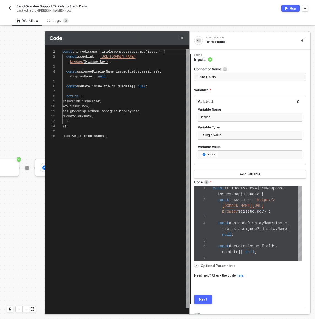
type textarea "const trimmedIssues = ni.issues.map(issue => { const issueLink = `https://alloy…"
type textarea "const trimmedIssues = nip.issues.map(issue => { const issueLink = `https://allo…"
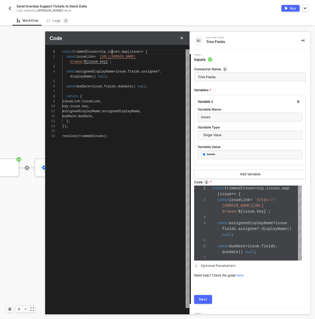
type textarea "const trimmedIssues = nipu.issues.map(issue => { const issueLink = `https://all…"
type textarea "const trimmedIssues = niput.issues.map(issue => { const issueLink = `https://al…"
type textarea "const trimmedIssues = nipu.issues.map(issue => { const issueLink = `https://all…"
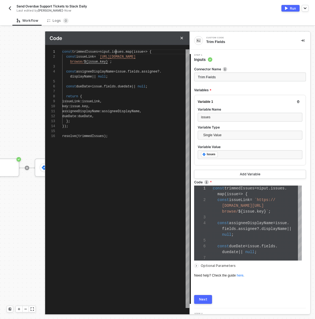
type textarea "const trimmedIssues = nipu.issues.map(issue => { const issueLink = `https://all…"
type textarea "const trimmedIssues = nip.issues.map(issue => { const issueLink = `https://allo…"
type textarea "const trimmedIssues = ni.issues.map(issue => { const issueLink = `https://alloy…"
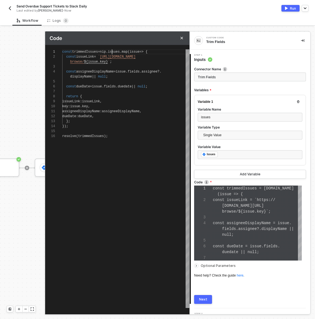
type textarea "const trimmedIssues = n.issues.map(issue => { const issueLink = `https://alloya…"
type textarea "const trimmedIssues = .issues.map(issue => { const issueLink = `https://alloyau…"
type textarea "const trimmedIssues = i.issues.map(issue => { const issueLink = `https://alloya…"
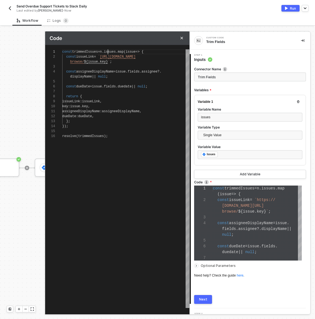
type textarea "const trimmedIssues = i.issues.map(issue => { const issueLink = `https://alloya…"
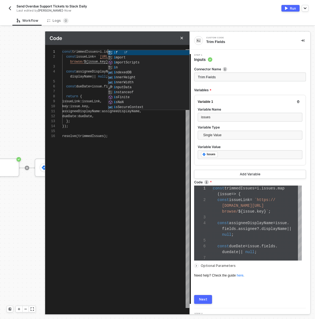
type textarea "const trimmedIssues = in.issues.map(issue => { const issueLink = `https://alloy…"
type textarea "const trimmedIssues = inp.issues.map(issue => { const issueLink = `https://allo…"
type textarea "const trimmedIssues = inpu.issues.map(issue => { const issueLink = `https://all…"
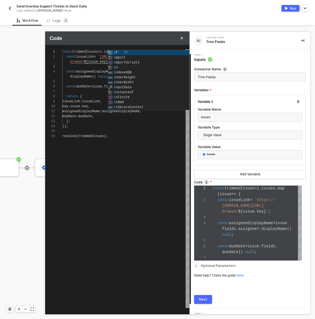
type textarea "const trimmedIssues = inpu.issues.map(issue => { const issueLink = `https://all…"
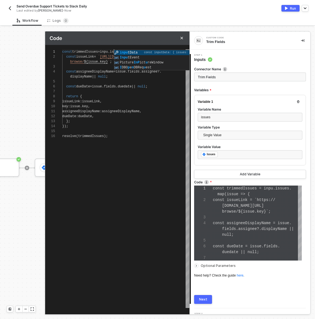
type textarea "const trimmedIssues = input.issues.map(issue => { const issueLink = `https://al…"
type textarea "const trimmedIssues = inputData.issues.map(issue => { const issueLink = `https:…"
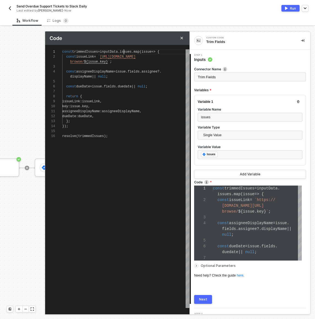
type textarea "const trimmedIssues = inputData..issues.map(issue => { const issueLink = `https…"
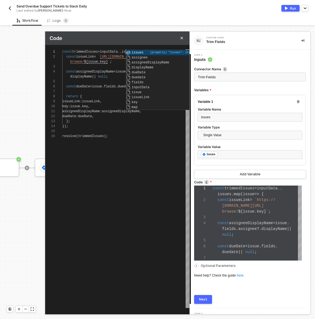
type textarea "const trimmedIssues = inputData.i.issues.map(issue => { const issueLink = `http…"
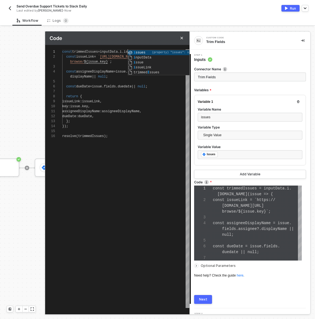
type textarea "const trimmedIssues = inputData.is.issues.map(issue => { const issueLink = `htt…"
type textarea "const trimmedIssues = inputData.iss.issues.map(issue => { const issueLink = `ht…"
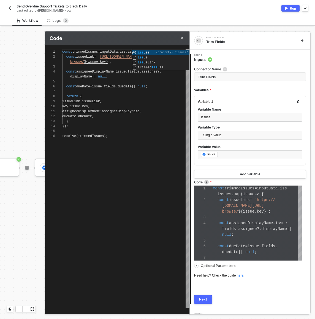
type textarea "const trimmedIssues = inputData.issues.issues.map(issue => { const issueLink = …"
click at [109, 69] on div "const assigneeDisplayName = issue . fields . assignee ?." at bounding box center [125, 71] width 127 height 5
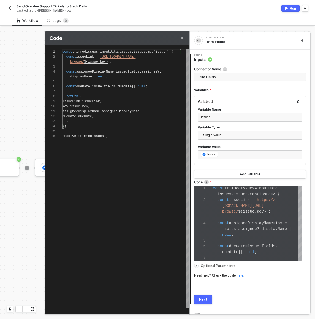
click at [146, 53] on span "issues" at bounding box center [140, 52] width 12 height 4
type textarea "const trimmedIssues = inputData.issues..map(issue => { const issueLink = `https…"
type textarea "const trimmedIssues = inputData.issues.map(issue => { const issueLink = `https:…"
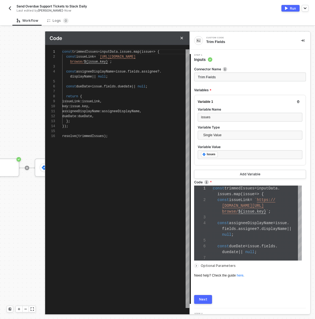
click at [136, 72] on div "1 2 3 4 5 6 7 8 9 10 11 12 13 14 15 16 const trimmedIssues = inputData . issues…" at bounding box center [117, 178] width 144 height 259
click at [209, 299] on button "Next" at bounding box center [203, 299] width 18 height 9
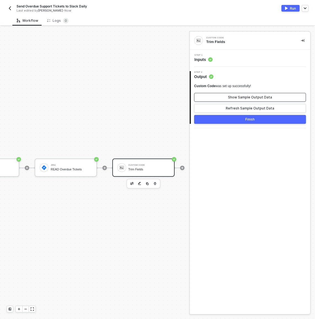
click at [233, 96] on div "Show Sample Output Data" at bounding box center [250, 97] width 44 height 4
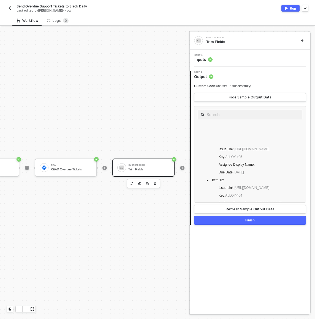
scroll to position [617, 0]
click at [239, 221] on button "Finish" at bounding box center [250, 220] width 112 height 9
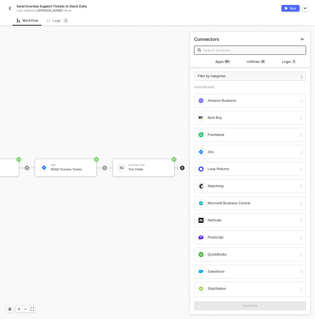
click at [140, 195] on div "Manual Workflow Start workflow Jira READ Overdue Tickets Custom Code Trim Fields" at bounding box center [67, 168] width 234 height 302
click at [165, 109] on div "Manual Workflow Start workflow Jira READ Overdue Tickets Custom Code Trim Fields" at bounding box center [67, 168] width 234 height 302
click at [301, 38] on icon "icon-collapse-left" at bounding box center [302, 39] width 3 height 3
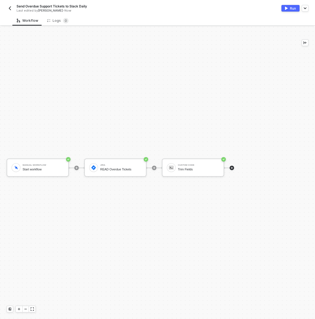
scroll to position [10, 0]
click at [231, 169] on icon "icon-play" at bounding box center [231, 167] width 3 height 3
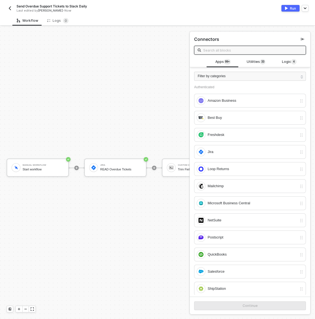
click at [244, 51] on input "text" at bounding box center [252, 50] width 99 height 6
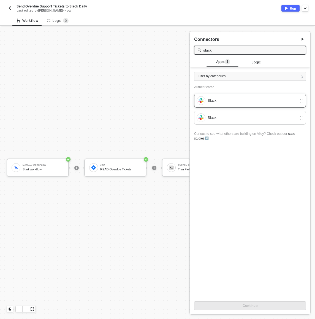
type input "slack"
click at [247, 103] on div "Slack" at bounding box center [253, 101] width 90 height 6
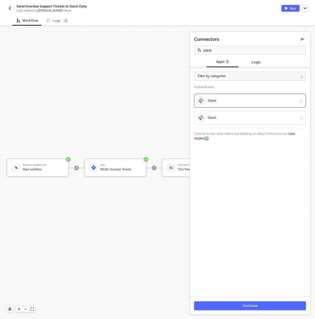
click at [275, 307] on button "Continue" at bounding box center [250, 305] width 112 height 9
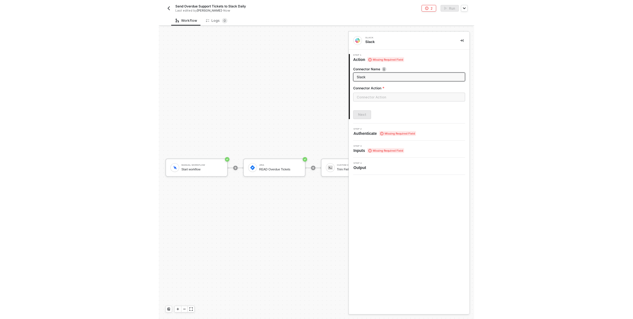
scroll to position [10, 161]
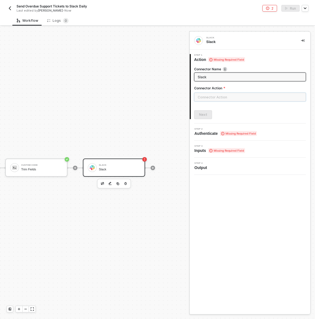
click at [211, 101] on input "text" at bounding box center [250, 97] width 112 height 9
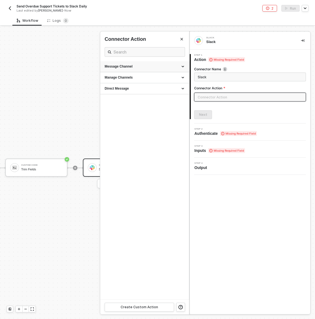
click at [176, 68] on div "Message Channel" at bounding box center [145, 66] width 80 height 5
click at [167, 80] on div "Post Post a message into a channel" at bounding box center [145, 79] width 80 height 9
type input "Post a message into a channel"
type input "Message Channel - Post"
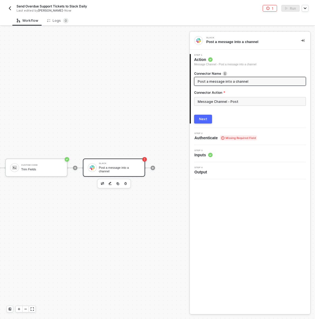
click at [216, 82] on input "Post a message into a channel" at bounding box center [250, 81] width 104 height 6
type input "Send Report to Slack"
click at [207, 119] on div "Next" at bounding box center [203, 119] width 8 height 4
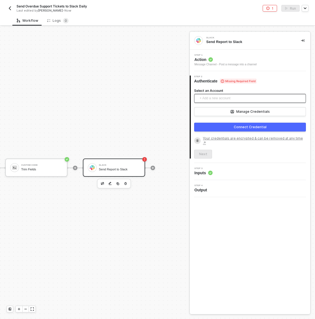
click at [218, 99] on span "+ Add a new account" at bounding box center [251, 98] width 103 height 9
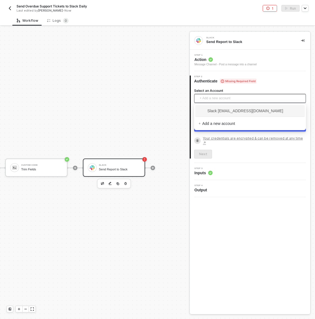
click at [219, 109] on span "Slack dan@runalloy.com" at bounding box center [241, 111] width 85 height 6
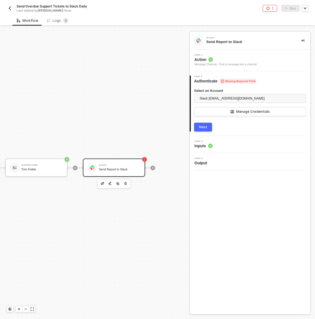
click at [207, 126] on div "Next" at bounding box center [203, 127] width 8 height 4
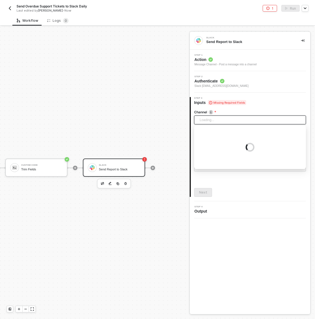
drag, startPoint x: 208, startPoint y: 120, endPoint x: 211, endPoint y: 122, distance: 3.6
click at [211, 122] on div "Loading..." at bounding box center [250, 120] width 112 height 9
type input "sdf"
paste input "C09FD9YPN3D"
type input "C09FD9YPN3D"
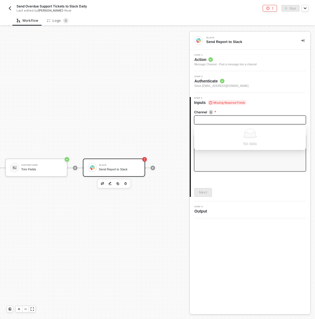
click at [230, 159] on textarea at bounding box center [250, 153] width 112 height 36
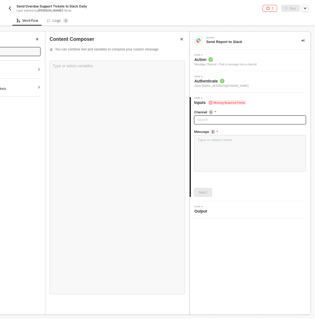
click at [211, 119] on div "Search" at bounding box center [250, 120] width 112 height 9
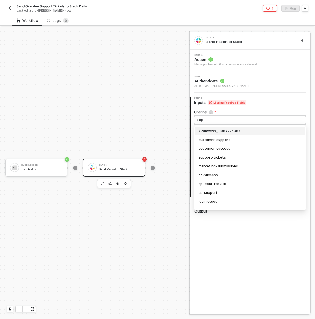
type input "supp"
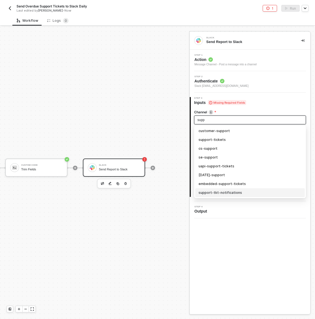
click at [229, 192] on div "support-tkt-notifications" at bounding box center [250, 193] width 103 height 6
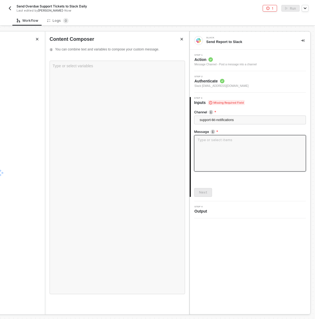
click at [229, 152] on textarea at bounding box center [250, 153] width 112 height 36
click at [21, 152] on div "CUSTOM CODE Trim Fields JIRA (OAS) READ Overdue Tickets" at bounding box center [0, 176] width 89 height 267
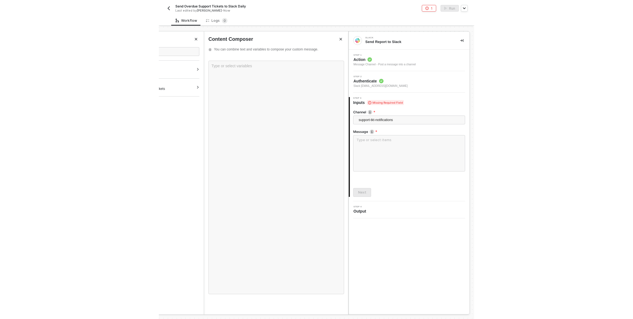
scroll to position [10, 0]
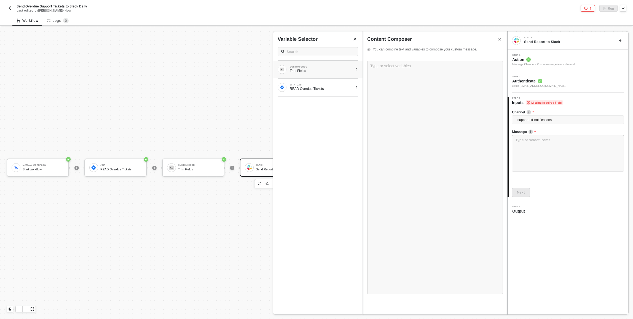
click at [315, 74] on div "CUSTOM CODE Trim Fields" at bounding box center [317, 70] width 89 height 18
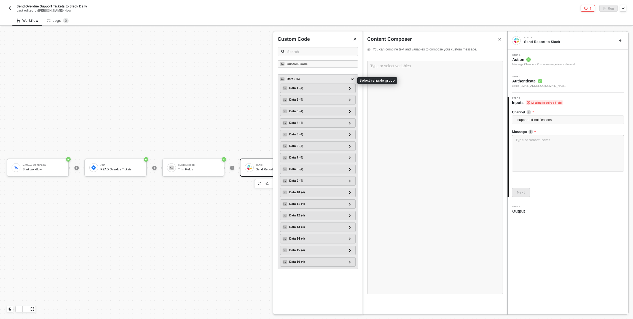
click at [315, 80] on div "Data ( 16 )" at bounding box center [314, 79] width 69 height 7
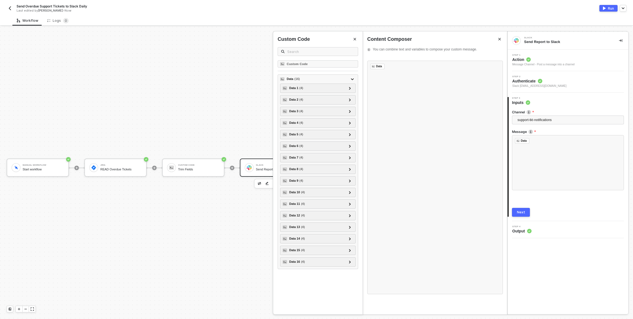
click at [315, 213] on div "Next" at bounding box center [521, 212] width 8 height 4
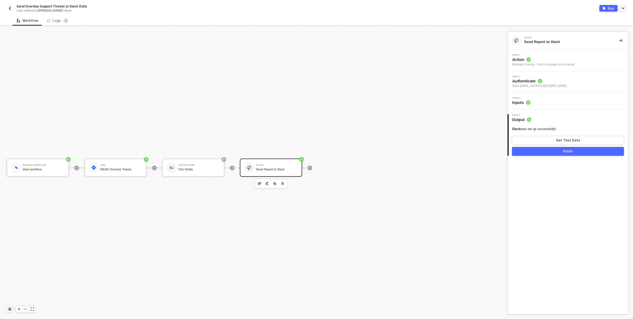
click at [315, 151] on button "Finish" at bounding box center [568, 151] width 112 height 9
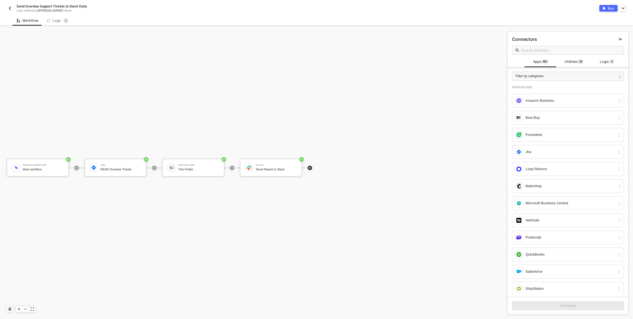
click at [315, 9] on button "Run" at bounding box center [608, 8] width 18 height 7
click at [211, 168] on div "Trim Fields" at bounding box center [198, 170] width 41 height 4
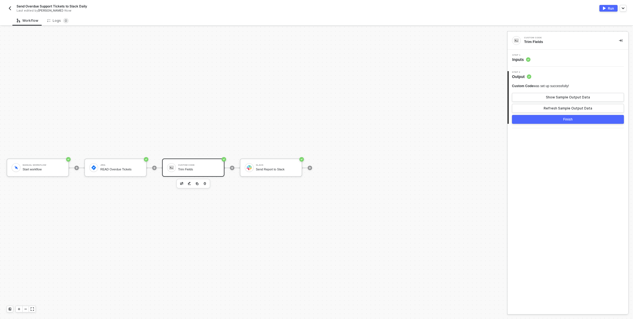
click at [315, 59] on div "Step 1 Inputs" at bounding box center [568, 58] width 119 height 8
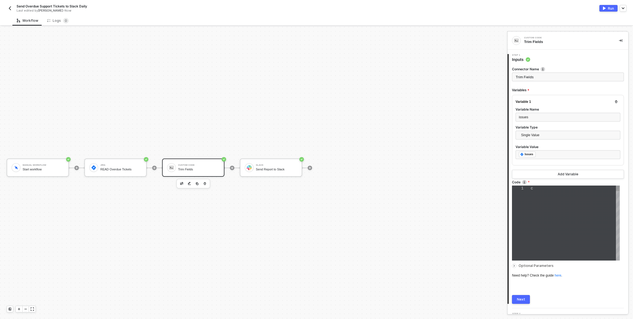
scroll to position [29, 0]
click at [315, 225] on span "assigneeDisplayName" at bounding box center [569, 223] width 44 height 4
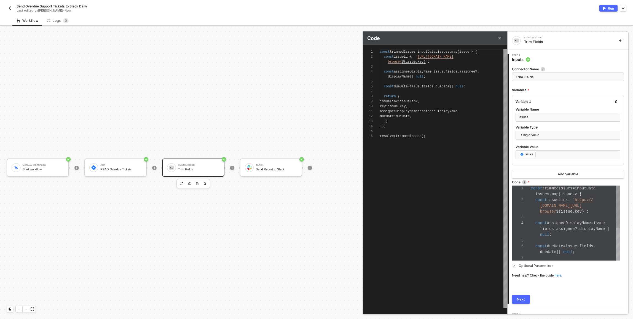
scroll to position [40, 0]
click at [315, 86] on span "null" at bounding box center [459, 87] width 8 height 4
click at [315, 76] on span "null" at bounding box center [420, 77] width 8 height 4
type textarea "const trimmedIssues = inputData.issues.map(issue => { const issueLink = `https:…"
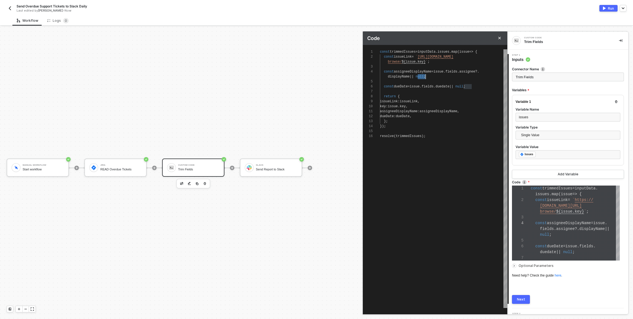
type textarea "const trimmedIssues = inputData.issues.map(issue => { const issueLink = `https:…"
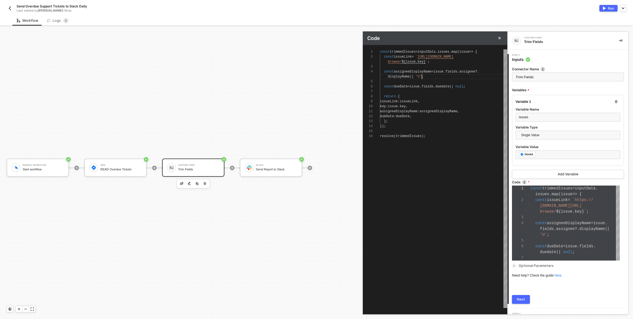
type textarea "const trimmedIssues = inputData.issues.map(issue => { const issueLink = `https:…"
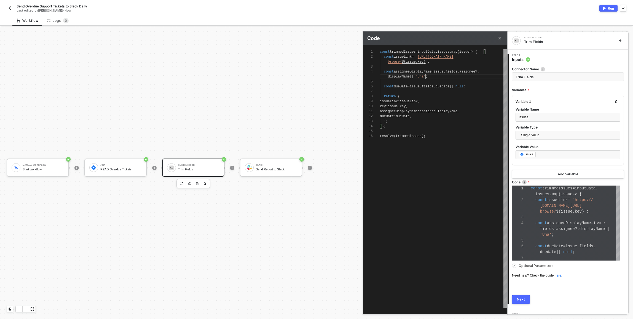
type textarea "const trimmedIssues = inputData.issues.map(issue => { const issueLink = `https:…"
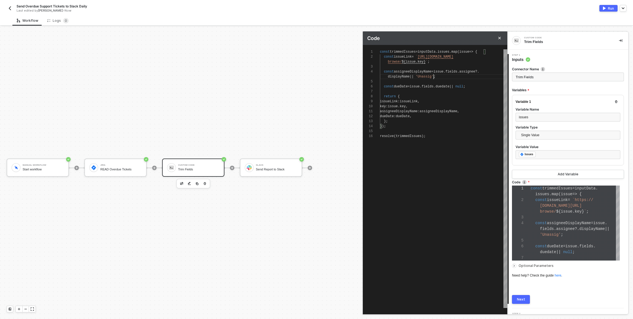
type textarea "const trimmedIssues = inputData.issues.map(issue => { const issueLink = `https:…"
click at [315, 87] on div "1 2 3 4 5 6 7 8 9 10 11 12 13 14 15 16 const trimmedIssues = inputData . issues…" at bounding box center [435, 178] width 144 height 259
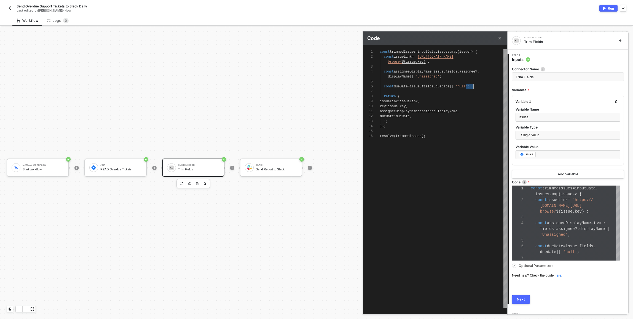
scroll to position [25, 94]
type textarea "const trimmedIssues = inputData.issues.map(issue => { const issueLink = `https:…"
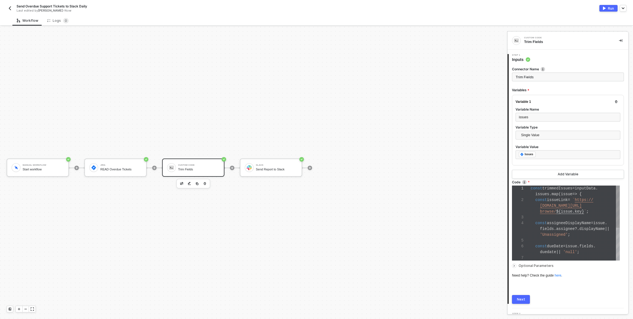
scroll to position [6, 51]
click at [315, 205] on span "alloyautomation.atlassian.net/" at bounding box center [561, 205] width 42 height 4
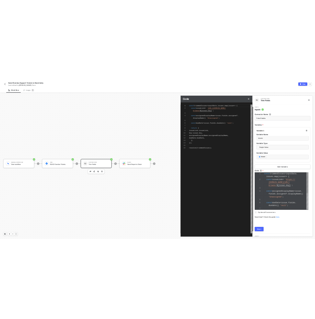
scroll to position [40, 0]
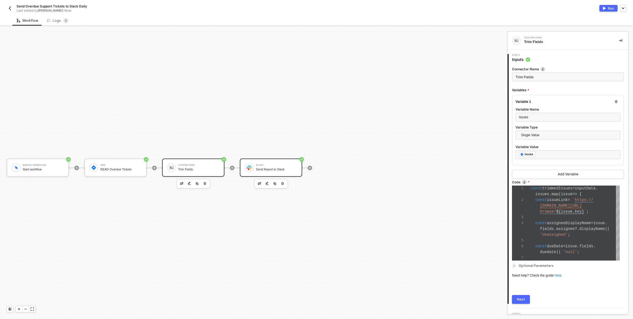
click at [274, 170] on div "Send Report to Slack" at bounding box center [276, 170] width 41 height 4
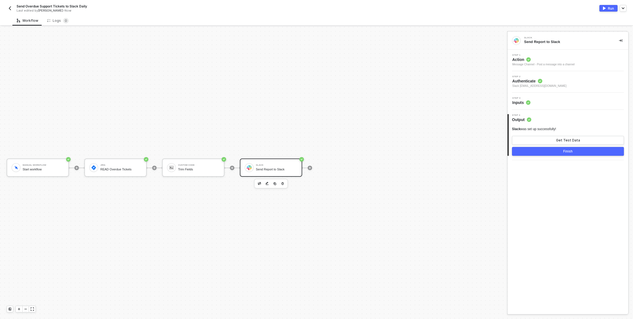
click at [315, 103] on div "Step 3 Inputs" at bounding box center [568, 101] width 119 height 8
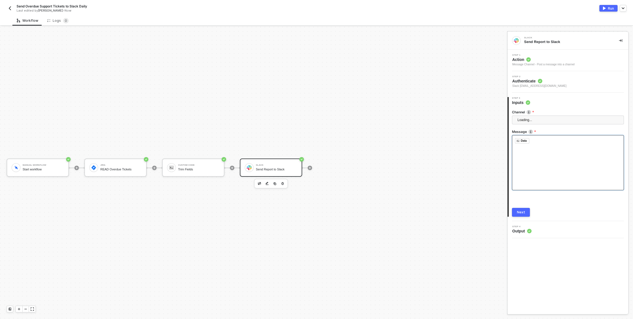
click at [315, 147] on div "﻿ Data ﻿ ﻿" at bounding box center [568, 162] width 112 height 55
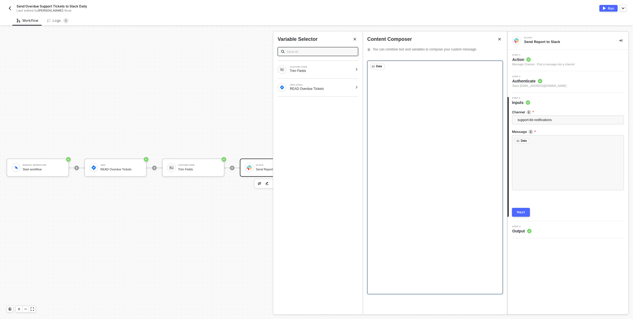
click at [315, 91] on div "﻿ Data ﻿ ﻿" at bounding box center [435, 178] width 136 height 234
click at [315, 92] on div "﻿ Data ﻿ ﻿" at bounding box center [435, 178] width 136 height 234
click at [315, 77] on div "﻿ Data ﻿ ﻿" at bounding box center [435, 178] width 136 height 234
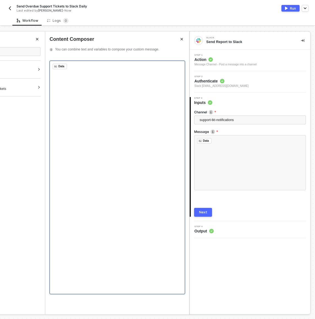
click at [151, 154] on div "﻿ Data ﻿ ﻿" at bounding box center [118, 178] width 136 height 234
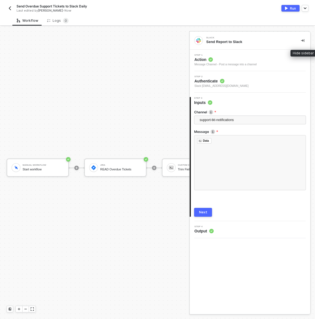
click at [303, 38] on button "button" at bounding box center [303, 40] width 7 height 7
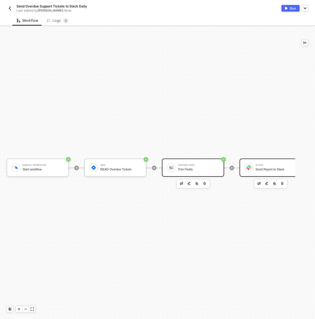
click at [191, 162] on div "Custom Code Trim Fields" at bounding box center [198, 167] width 41 height 10
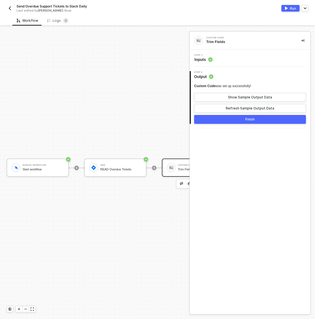
click at [239, 59] on div "Step 1 Inputs" at bounding box center [250, 58] width 119 height 8
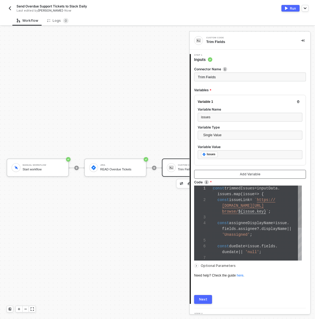
scroll to position [29, 0]
click at [247, 230] on span "assignee" at bounding box center [247, 229] width 18 height 4
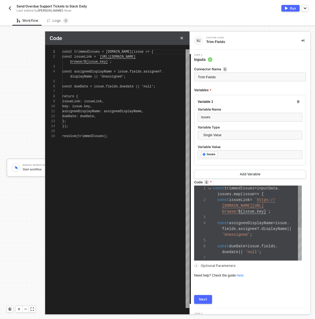
scroll to position [40, 0]
click at [123, 91] on div at bounding box center [125, 91] width 127 height 5
type textarea "const trimmedIssues = inputData.issues.map(issue => { const issueLink = `https:…"
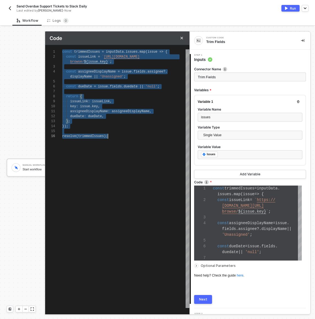
scroll to position [0, 46]
paste textarea "console.log(`│ ${key} │ ${assignee} │ ${dueDate} │ ${link} │`); }); console.log…"
type textarea "const trimmedIssues = jiraResponse.issues.map(issue => { return { key: issue.ke…"
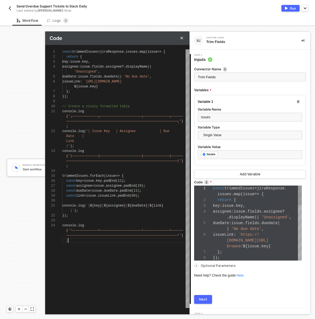
scroll to position [29, 0]
type textarea "const trimmedIssues = jiraResponse.issues.map(issue => { return { key: issue.ke…"
click at [122, 51] on span "jiraResponse" at bounding box center [112, 52] width 24 height 4
type textarea "const trimmedIssues = i.issues.map(issue => { return { key: issue.key, assignee…"
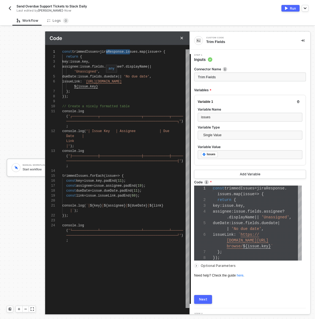
type textarea "const trimmedIssues = in.issues.map(issue => { return { key: issue.key, assigne…"
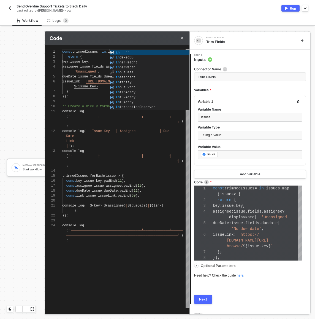
type textarea "const trimmedIssues = int.issues.map(issue => { return { key: issue.key, assign…"
type textarea "const trimmedIssues = intp.issues.map(issue => { return { key: issue.key, assig…"
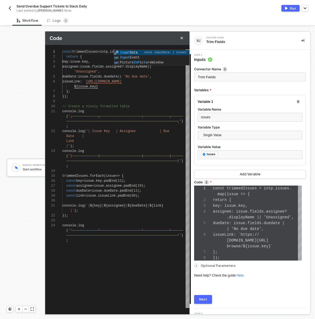
type textarea "const trimmedIssues = intpu.issues.map(issue => { return { key: issue.key, assi…"
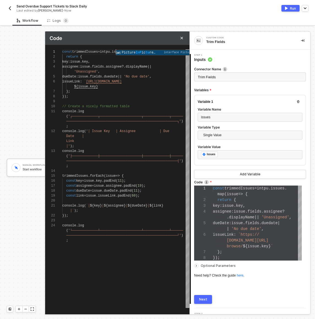
scroll to position [0, 54]
type textarea "const trimmedIssues = intp.issues.map(issue => { return { key: issue.key, assig…"
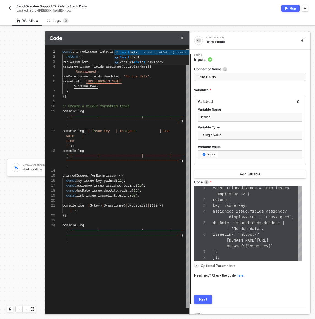
type textarea "const trimmedIssues = int.issues.map(issue => { return { key: issue.key, assign…"
type textarea "const trimmedIssues = in.issues.map(issue => { return { key: issue.key, assigne…"
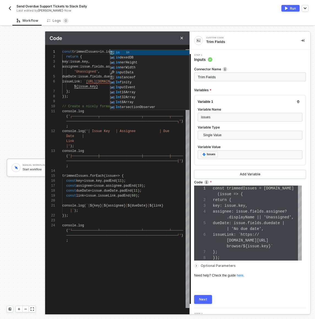
type textarea "const trimmedIssues = inp.issues.map(issue => { return { key: issue.key, assign…"
type textarea "const trimmedIssues = inpu.issues.map(issue => { return { key: issue.key, assig…"
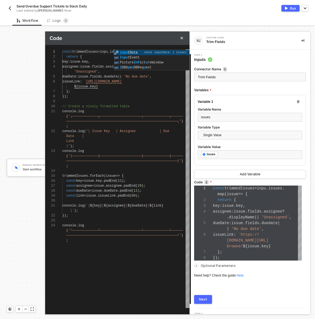
type textarea "const trimmedIssues = input.issues.map(issue => { return { key: issue.key, assi…"
type textarea "const trimmedIssues = inputD.issues.map(issue => { return { key: issue.key, ass…"
type textarea "const trimmedIssues = inputDa.issues.map(issue => { return { key: issue.key, as…"
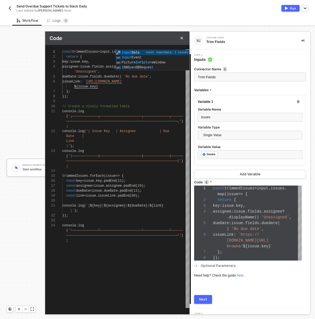
type textarea "const trimmedIssues = inputDa.issues.map(issue => { return { key: issue.key, as…"
type textarea "const trimmedIssues = inputDat.issues.map(issue => { return { key: issue.key, a…"
type textarea "const trimmedIssues = inputData.issues.map(issue => { return { key: issue.key, …"
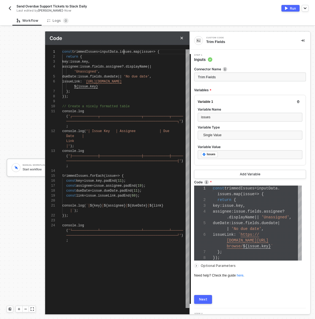
click at [135, 164] on div ";" at bounding box center [125, 165] width 127 height 5
click at [147, 160] on span "────────────────────────────────────────────────────────┤'" at bounding box center [123, 161] width 115 height 4
type textarea "const trimmedIssues = inputData.issues.map(issue => { return { key: issue.key, …"
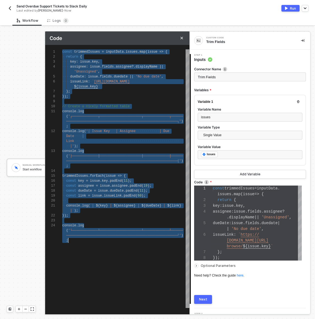
paste textarea "│\n`; }); table += '└─────────────┴─────────────────────┴─────────────┴────────…"
type textarea "const trimmedIssues = jiraResponse.issues.map(issue => ({ key: issue.key, assig…"
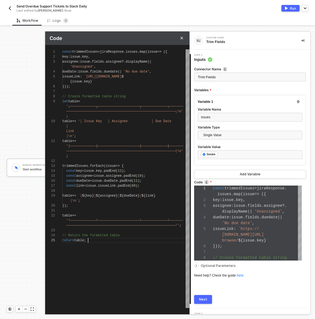
scroll to position [30, 26]
type textarea "const trimmedIssues = jiraResponse.issues.map(issue => ({ key: issue.key, assig…"
click at [119, 50] on span "jiraResponse" at bounding box center [112, 52] width 24 height 4
type textarea "const trimmedIssues = i.issues.map(issue => ({ key: issue.key, assignee: issue.…"
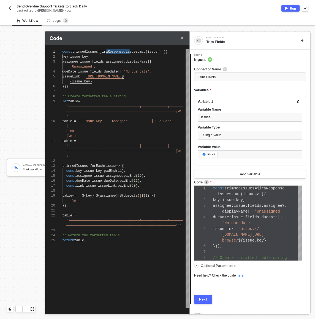
type textarea "const trimmedIssues = in.issues.map(issue => ({ key: issue.key, assignee: issue…"
type textarea "const trimmedIssues = ind.issues.map(issue => ({ key: issue.key, assignee: issu…"
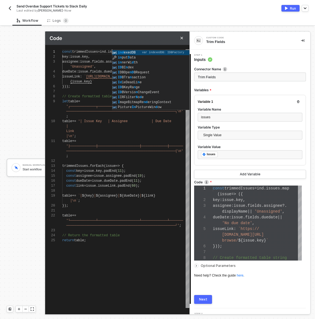
scroll to position [0, 50]
type textarea "const trimmedIssues = inputData.issues.map(issue => ({ key: issue.key, assignee…"
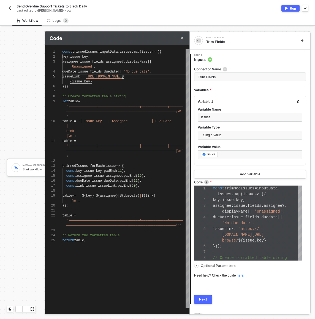
click at [119, 76] on span "https://alloyautomation.atlassian.net/browse/" at bounding box center [104, 77] width 36 height 4
click at [70, 239] on span "return" at bounding box center [68, 240] width 12 height 4
click at [76, 240] on span "table" at bounding box center [79, 240] width 10 height 4
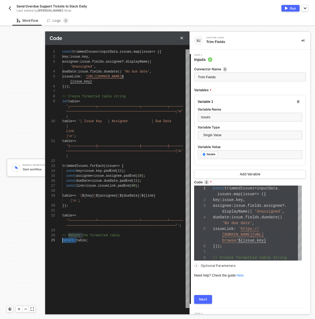
scroll to position [30, 0]
type textarea "│\n`; }); table += '└─────────────┴─────────────────────┴─────────────┴────────…"
click at [201, 300] on div "Next" at bounding box center [203, 299] width 8 height 4
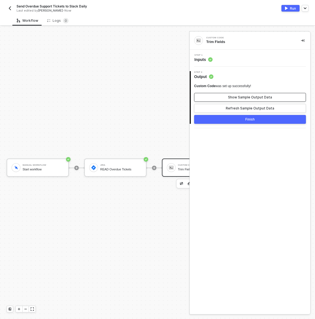
click at [230, 95] on div "Show Sample Output Data" at bounding box center [250, 97] width 44 height 4
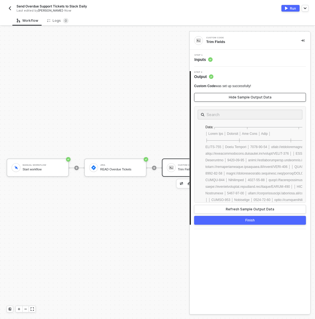
click at [238, 96] on div "Hide Sample Output Data" at bounding box center [250, 97] width 43 height 4
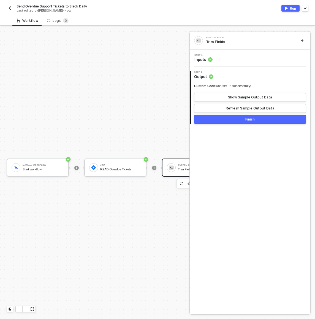
click at [246, 122] on button "Finish" at bounding box center [250, 119] width 112 height 9
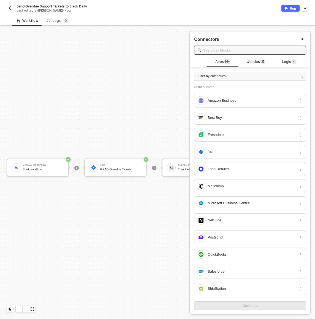
click at [291, 7] on div "Run" at bounding box center [293, 8] width 6 height 5
click at [169, 161] on div "Custom Code Trim Fields" at bounding box center [193, 168] width 62 height 18
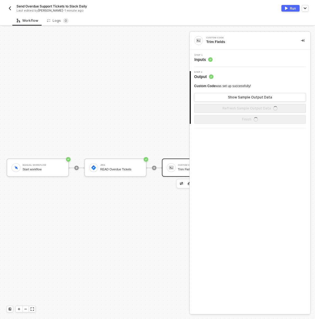
click at [177, 169] on div "Custom Code Trim Fields" at bounding box center [198, 167] width 44 height 10
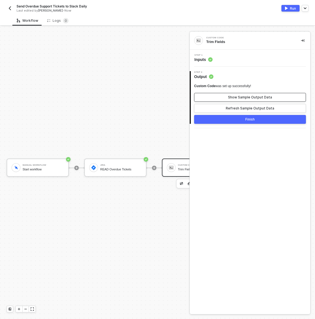
click at [223, 95] on button "Show Sample Output Data" at bounding box center [250, 97] width 112 height 9
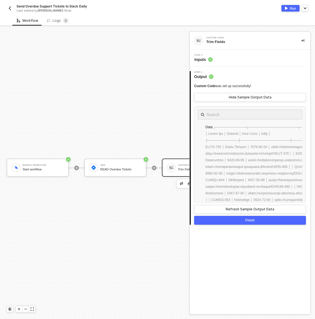
click at [220, 58] on div "Step 1 Inputs" at bounding box center [250, 58] width 119 height 8
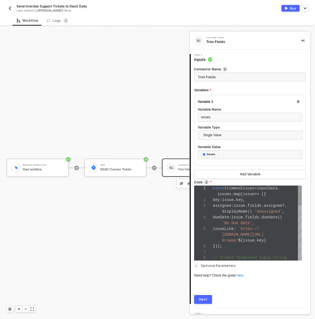
scroll to position [29, 0]
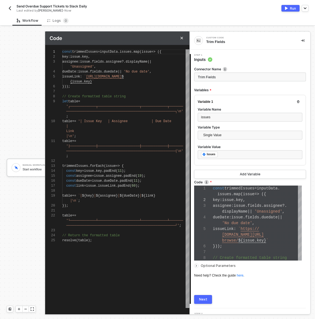
scroll to position [6, 0]
click at [136, 154] on div ";" at bounding box center [125, 156] width 127 height 5
type textarea "const trimmedIssues = inputData.issues.map(issue => ({ key: issue.key, assignee…"
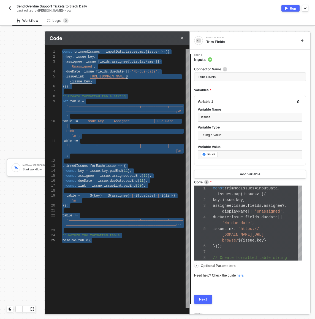
paste textarea "// Return the markdown table return markdownTable"
type textarea "const trimmedIssues = jiraResponse.issues.map(issue => ({ key: issue.key, assig…"
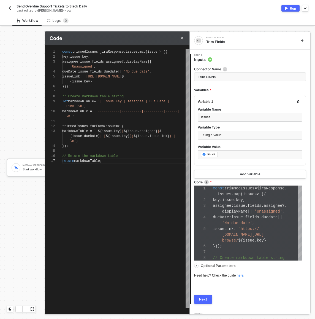
type textarea "const trimmedIssues = jiraResponse.issues.map(issue => ({ key: issue.key, assig…"
click at [118, 54] on div "key : issue . key ," at bounding box center [125, 56] width 127 height 5
type textarea "const trimmedIssues = i.issues.map(issue => ({ key: issue.key, assignee: issue.…"
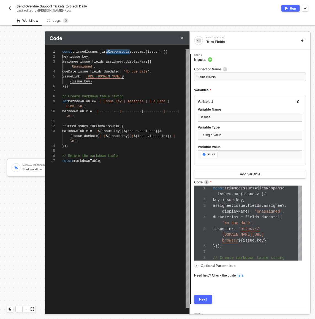
type textarea "const trimmedIssues = in.issues.map(issue => ({ key: issue.key, assignee: issue…"
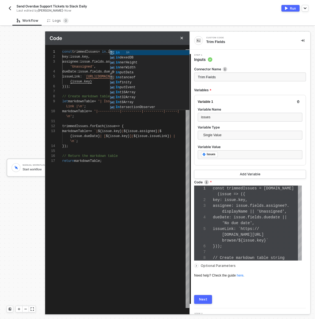
type textarea "const trimmedIssues = inp.issues.map(issue => ({ key: issue.key, assignee: issu…"
type textarea "const trimmedIssues = inpu.issues.map(issue => ({ key: issue.key, assignee: iss…"
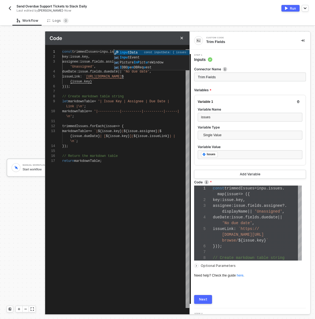
type textarea "const trimmedIssues = input.issues.map(issue => ({ key: issue.key, assignee: is…"
type textarea "const trimmedIssues = inputData.issues.map(issue => ({ key: issue.key, assignee…"
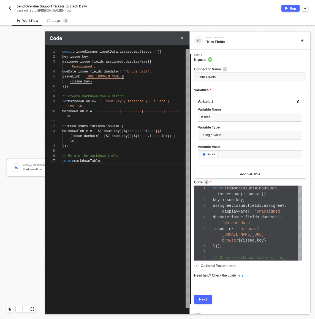
scroll to position [10, 42]
click at [76, 161] on span "markdownTable" at bounding box center [87, 161] width 26 height 4
type textarea "// Return the markdown table resolve(markdownTable);"
click at [204, 294] on div "Connector Name Trim Fields Variables Variable 1 Variable Name issues Variable T…" at bounding box center [250, 183] width 112 height 242
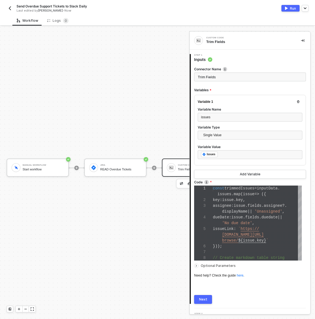
click at [204, 296] on button "Next" at bounding box center [203, 299] width 18 height 9
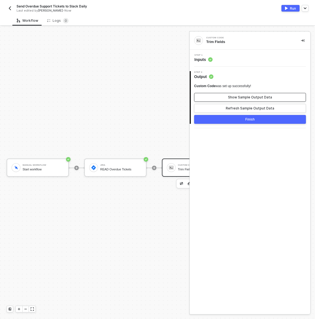
click at [237, 96] on div "Show Sample Output Data" at bounding box center [250, 97] width 44 height 4
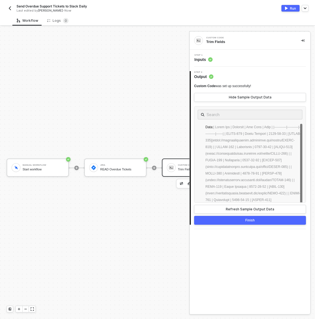
click at [293, 7] on div "Run" at bounding box center [293, 8] width 6 height 5
click at [93, 22] on div "Workflow Logs 0" at bounding box center [163, 20] width 303 height 10
click at [189, 15] on div "Send Overdue Support Tickets to Slack Daily Last edited by Dan Shapiro - Now Run" at bounding box center [158, 7] width 302 height 15
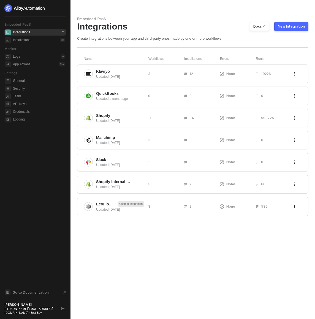
click at [27, 43] on ul "Integrations 7 Installations 50" at bounding box center [34, 36] width 61 height 17
click at [27, 42] on div "Installations 50" at bounding box center [39, 40] width 52 height 7
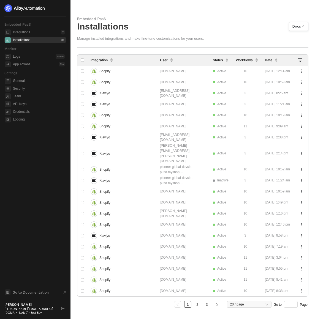
click at [175, 26] on div "Installations Docs ↗" at bounding box center [193, 26] width 232 height 10
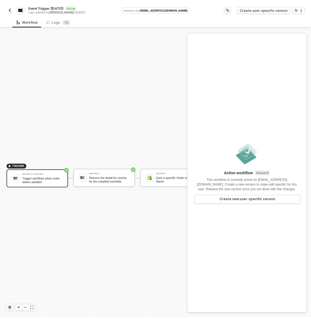
scroll to position [14, 0]
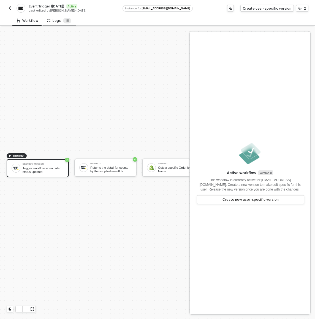
click at [57, 22] on div "Logs 1 5" at bounding box center [59, 21] width 24 height 6
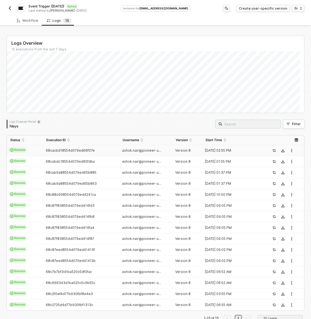
click at [34, 150] on td "Success" at bounding box center [25, 150] width 36 height 11
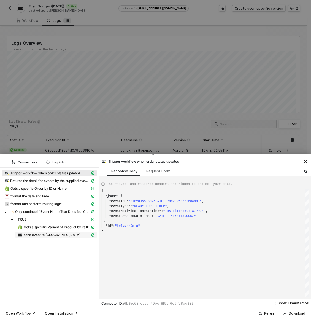
click at [40, 235] on span "send event to [GEOGRAPHIC_DATA]" at bounding box center [52, 235] width 57 height 4
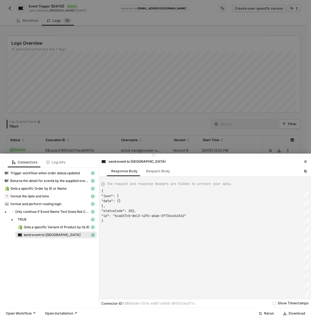
scroll to position [30, 0]
click at [156, 170] on div "Request Body" at bounding box center [158, 171] width 24 height 4
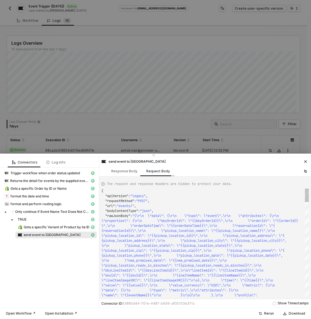
scroll to position [25, 0]
click at [125, 171] on div "Response Body" at bounding box center [124, 171] width 26 height 4
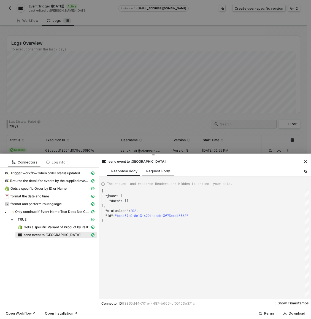
click at [148, 171] on div "Request Body" at bounding box center [158, 171] width 24 height 4
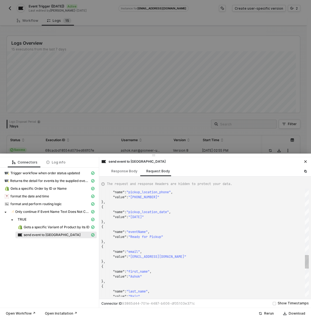
type textarea ""value": "[DATE]" }, { "name": "eventName", "value": "Ready for Pickup" }, { "n…"
click at [143, 230] on div ""name" : "first_name" , "value" : "Ashok" }, { "name" : "last_name" , "value" :…" at bounding box center [205, 243] width 208 height 108
